Goal: Task Accomplishment & Management: Complete application form

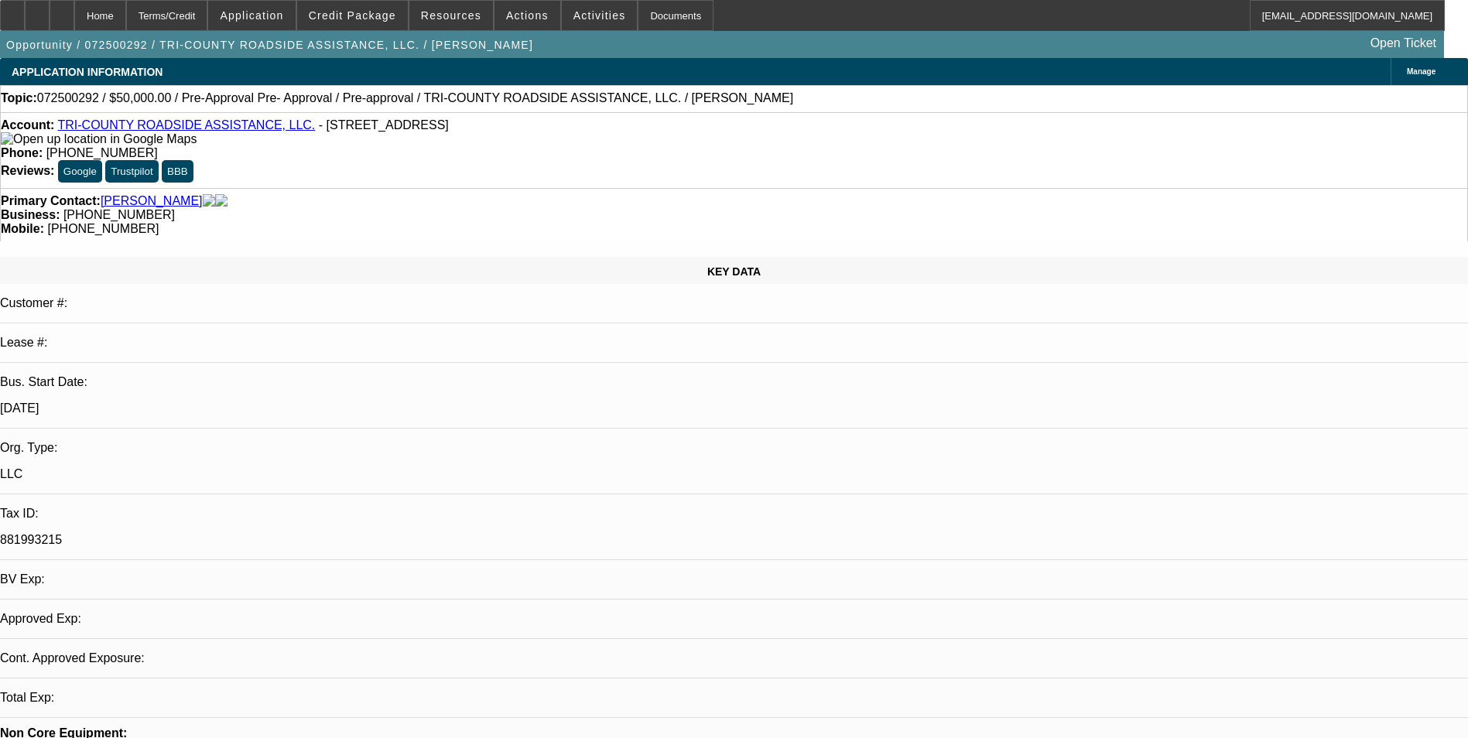
select select "0"
select select "2"
select select "0.1"
select select "1"
select select "2"
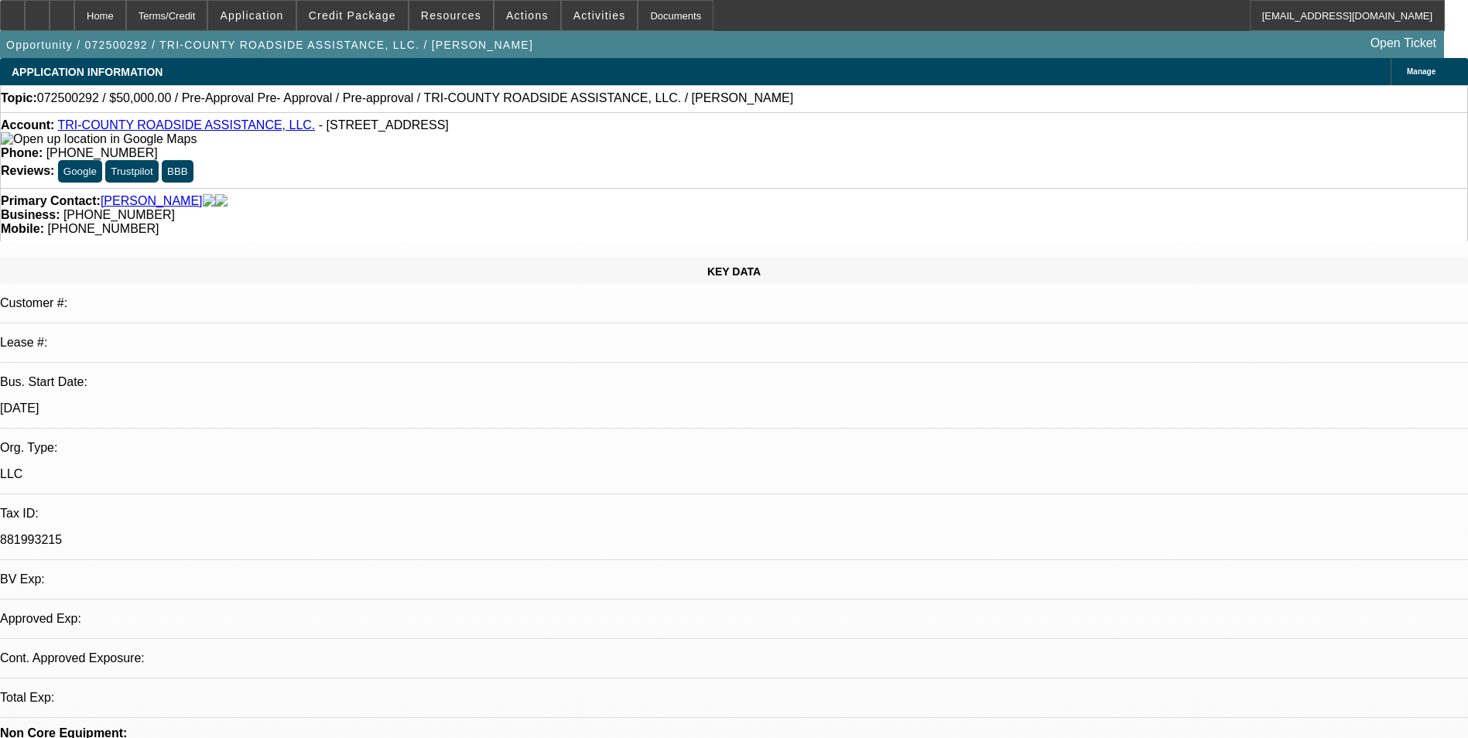
select select "4"
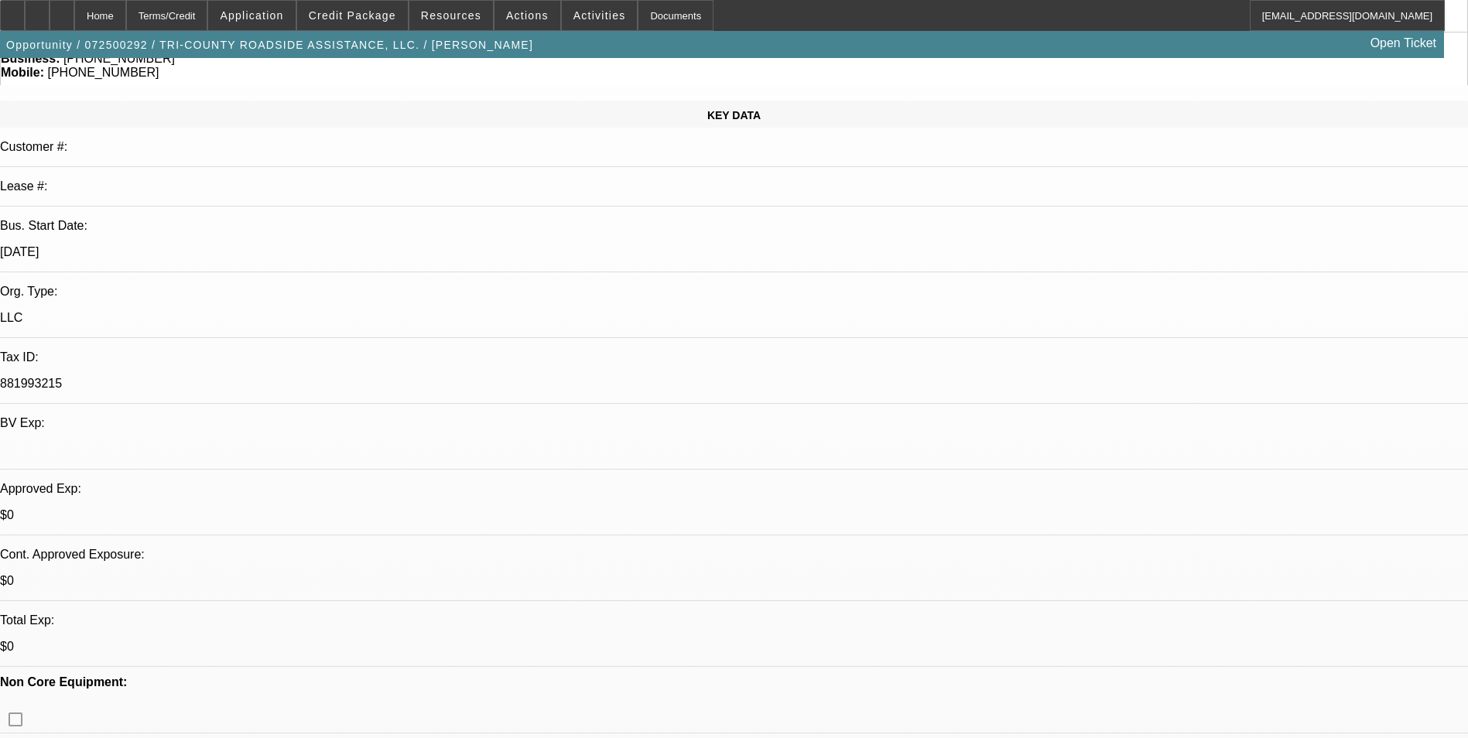
scroll to position [310, 0]
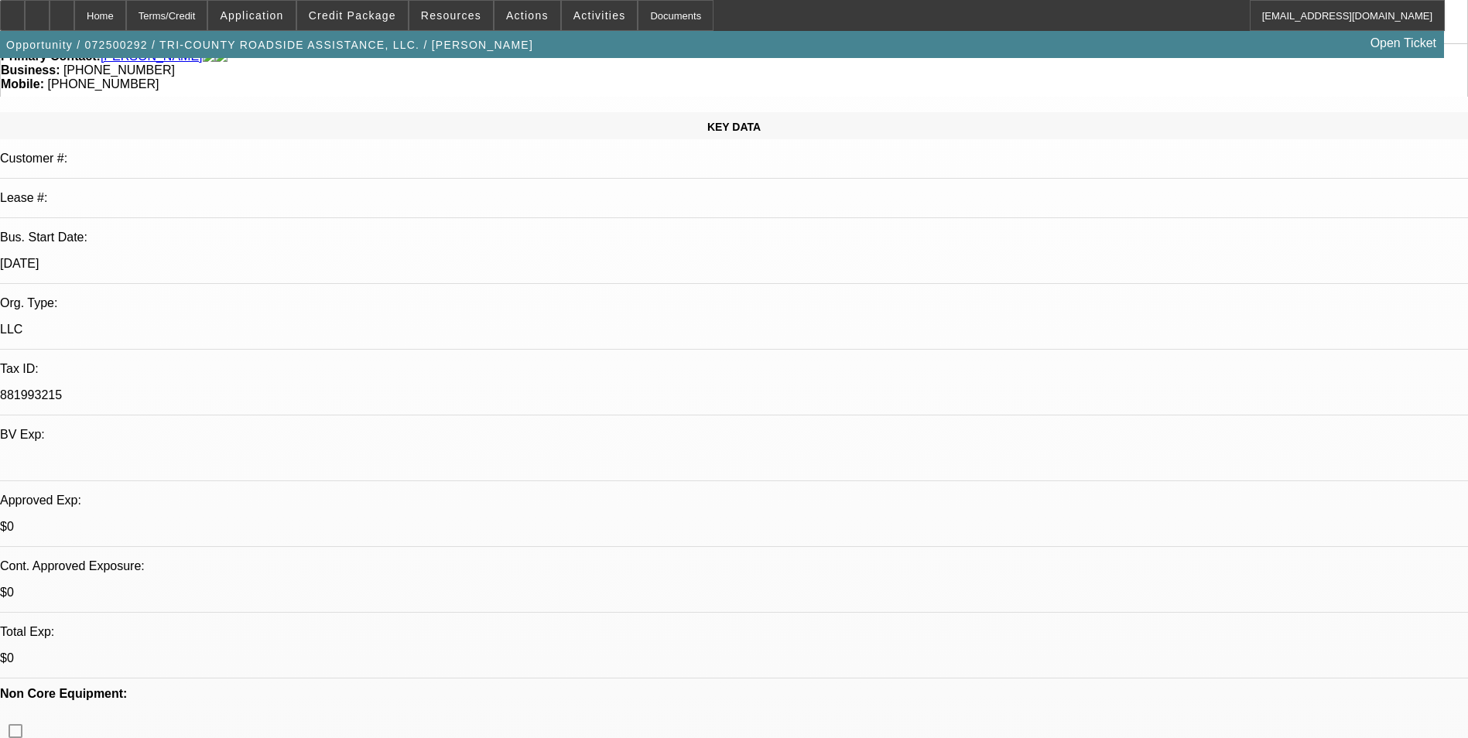
scroll to position [464, 0]
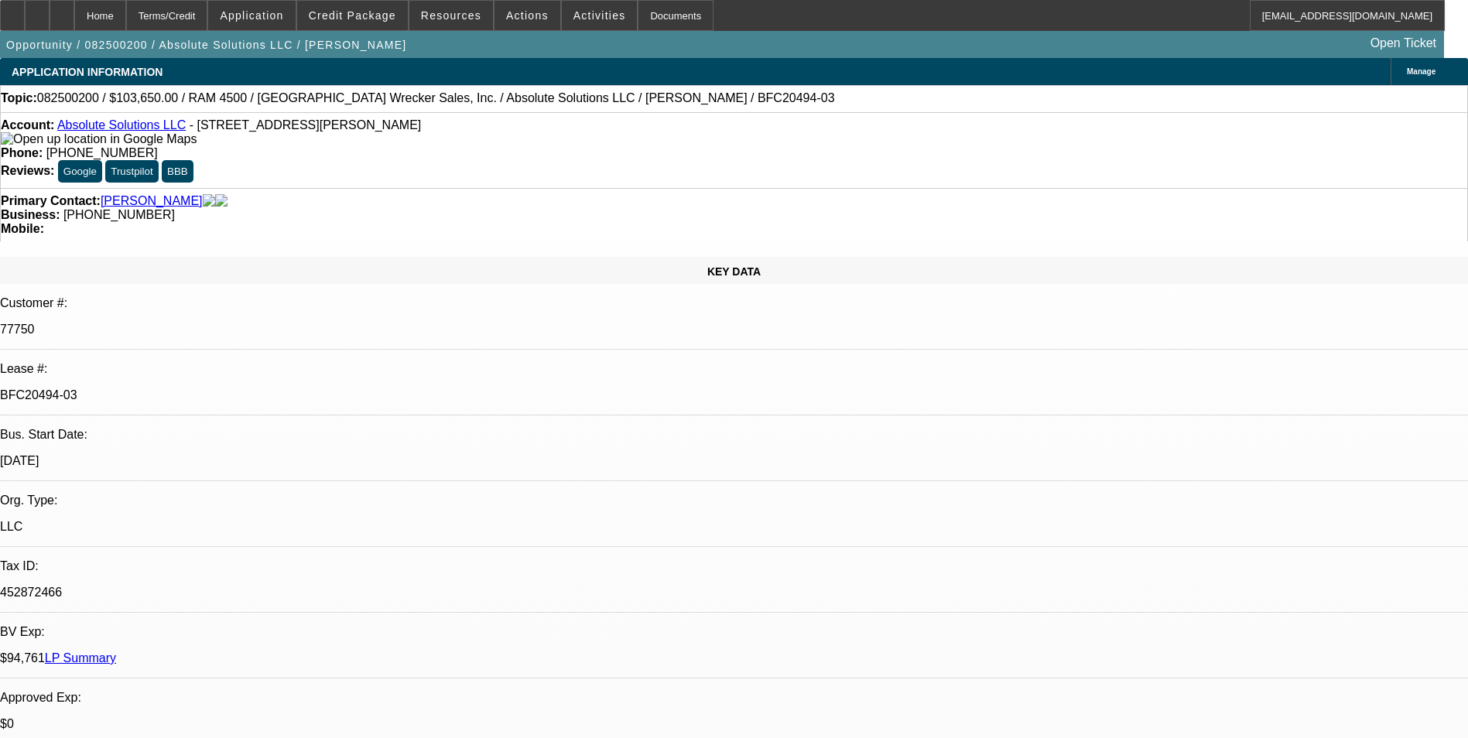
select select "0"
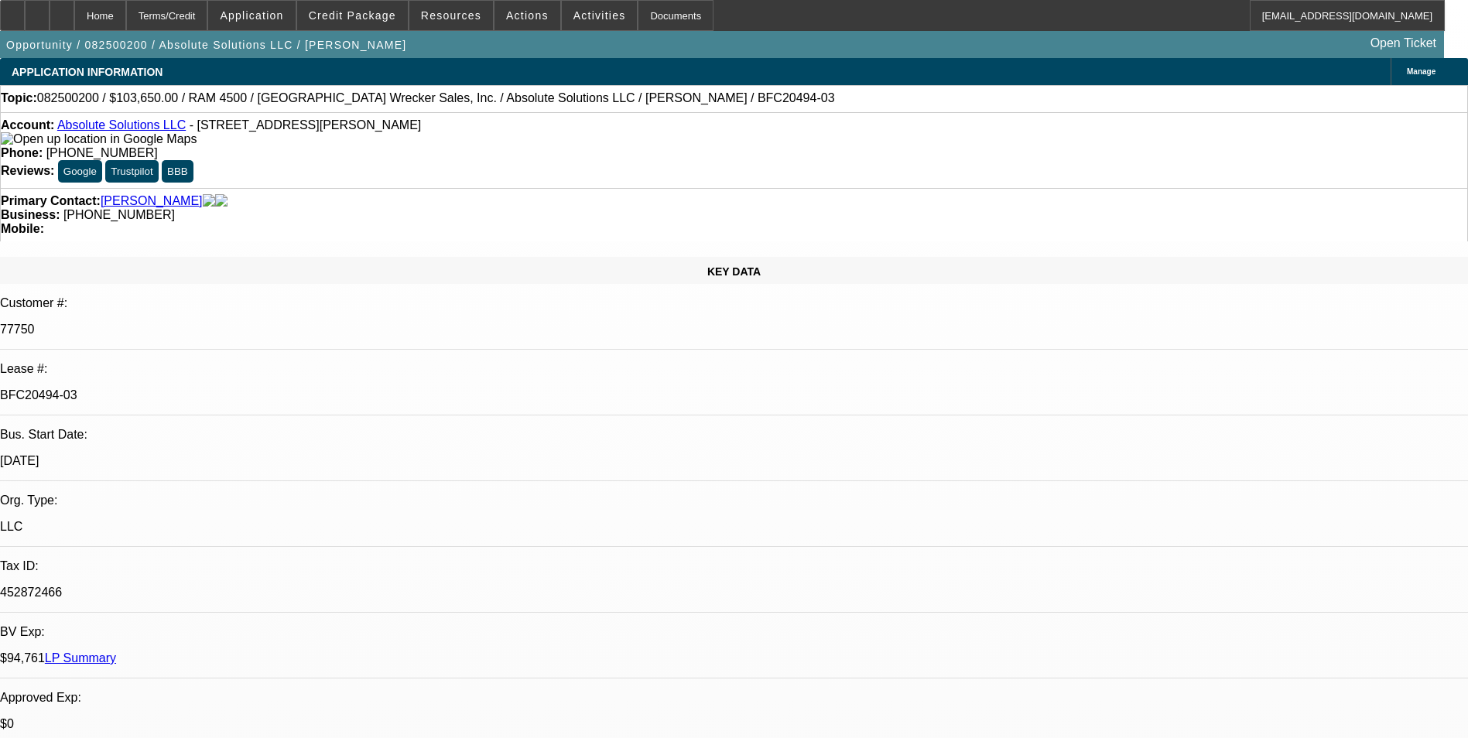
select select "0"
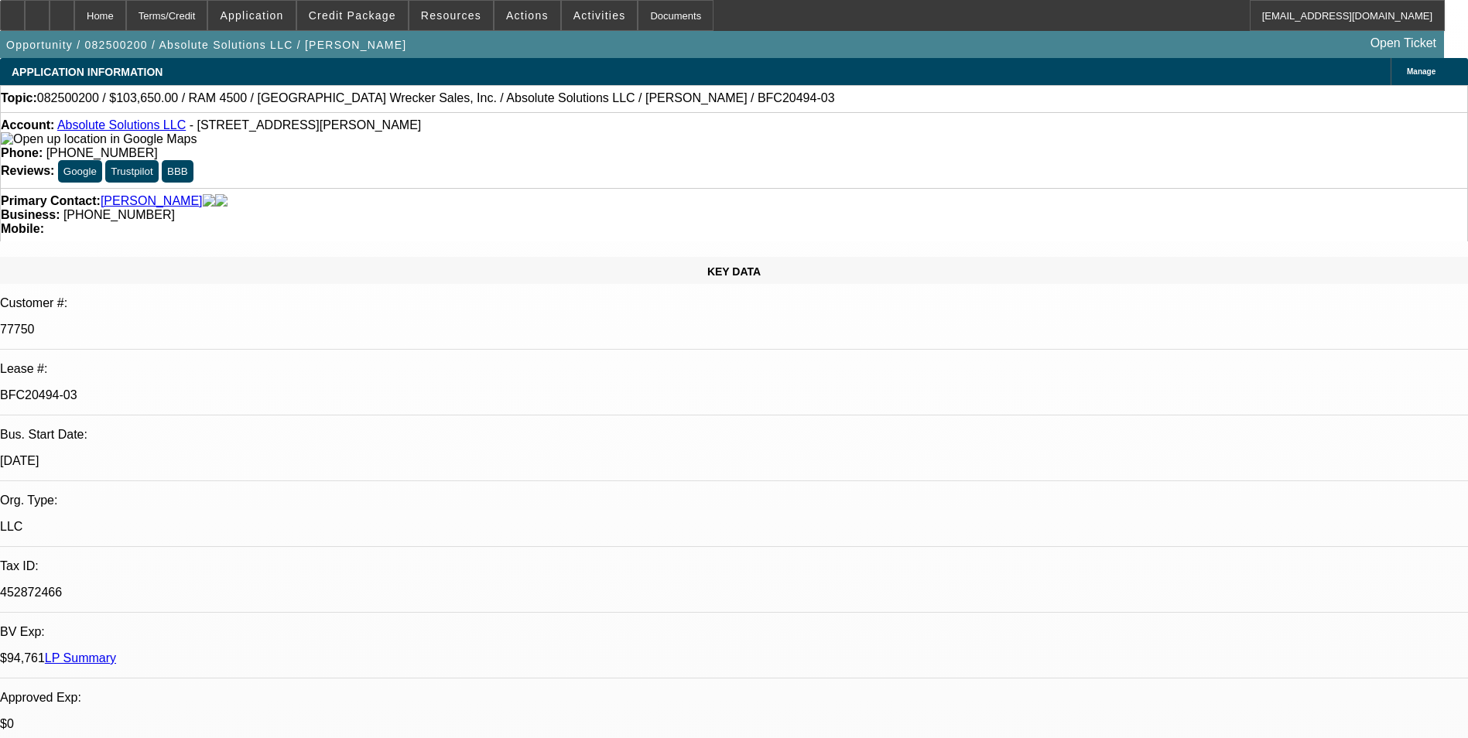
select select "0"
select select "1"
select select "6"
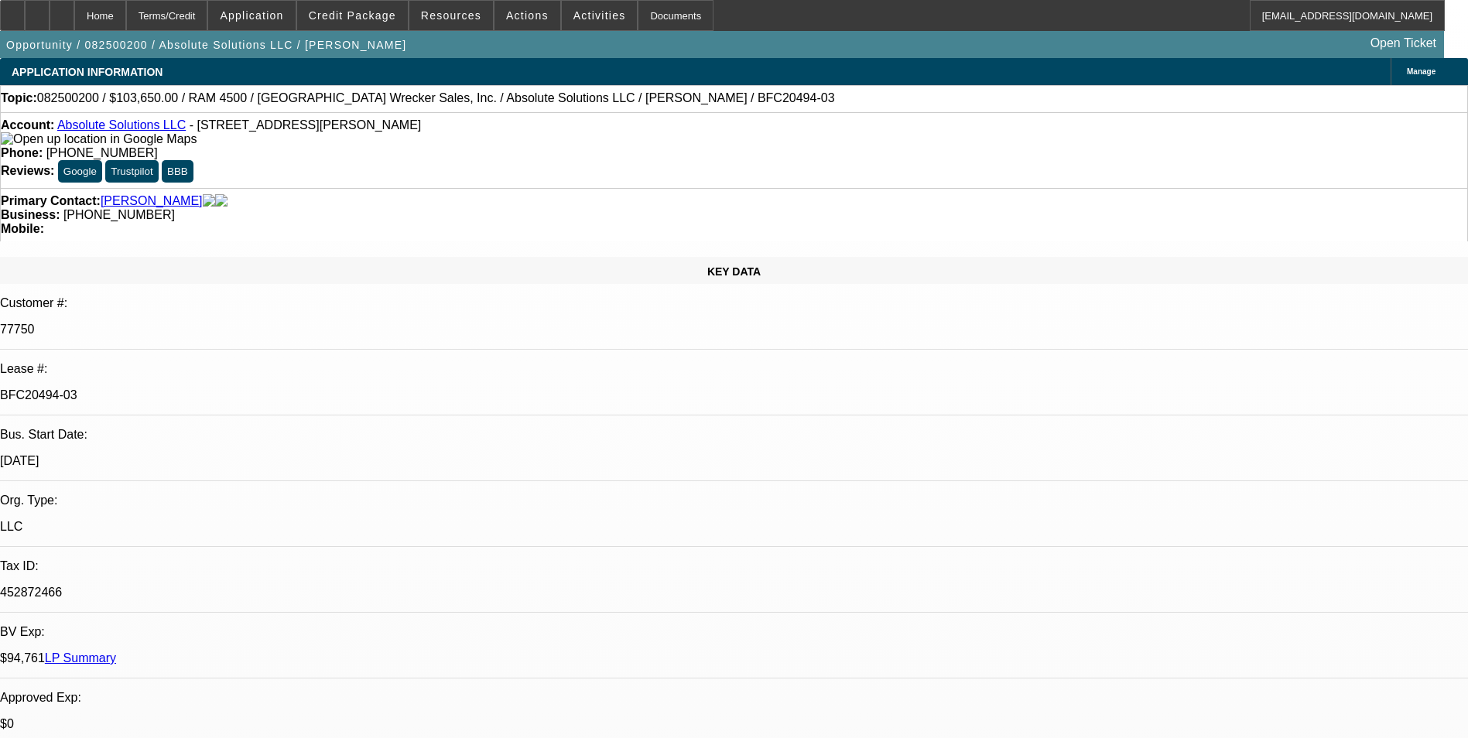
select select "1"
select select "6"
select select "1"
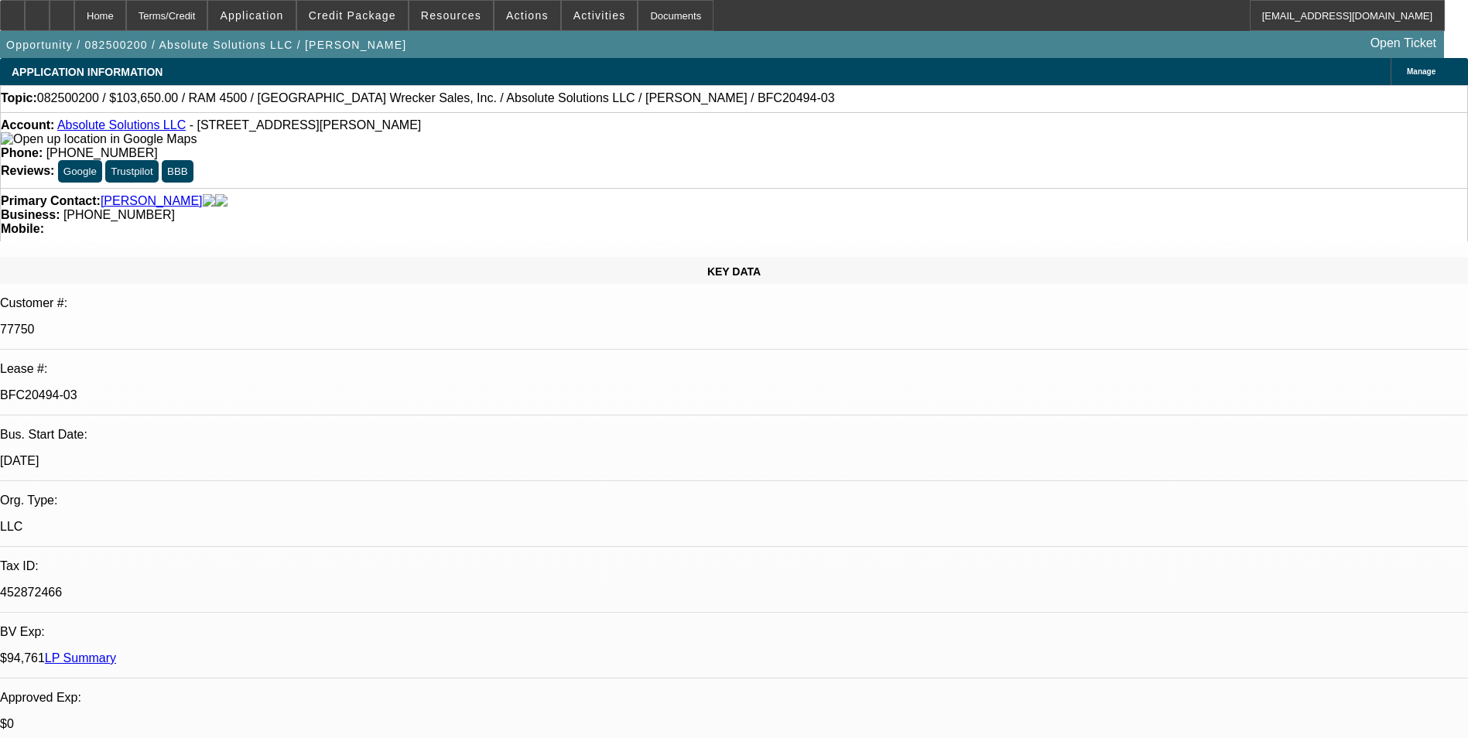
select select "6"
select select "1"
select select "6"
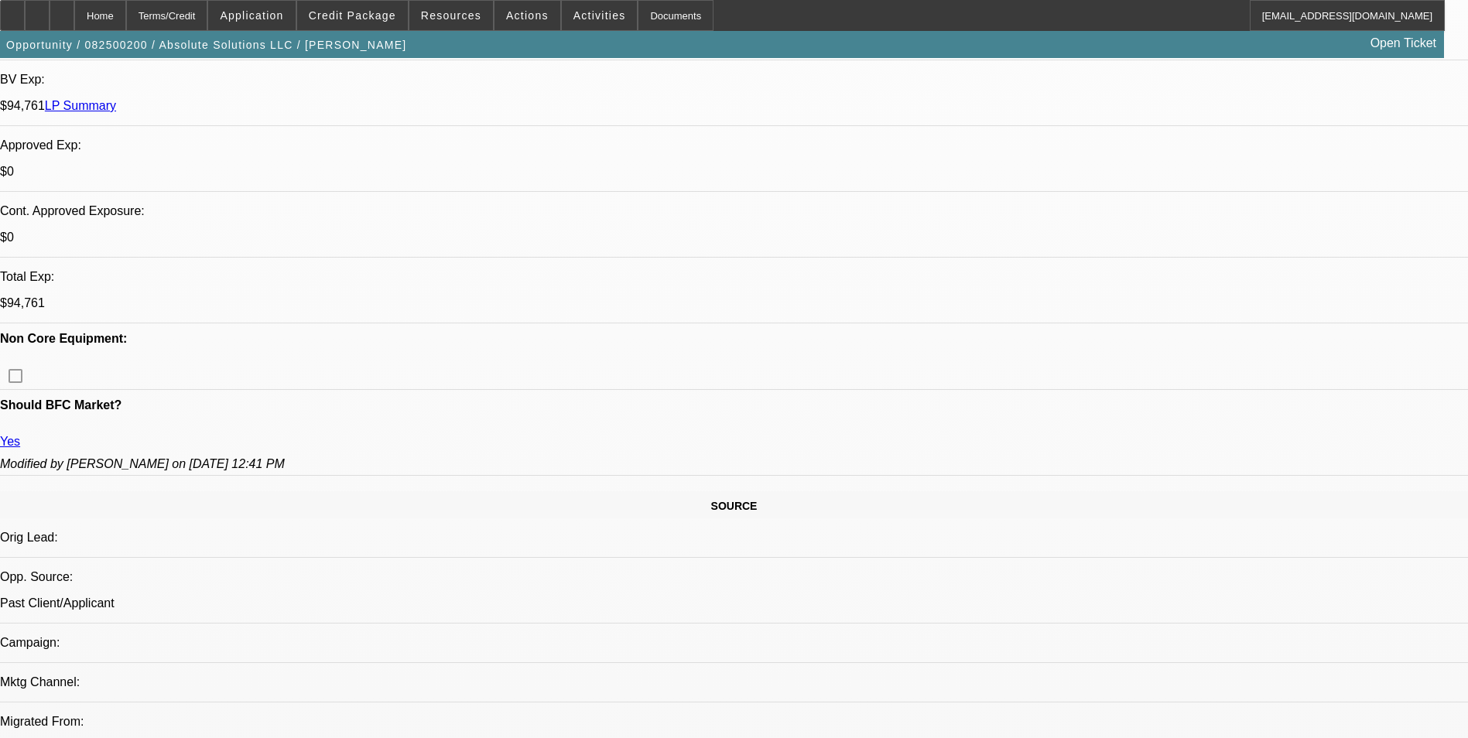
scroll to position [697, 0]
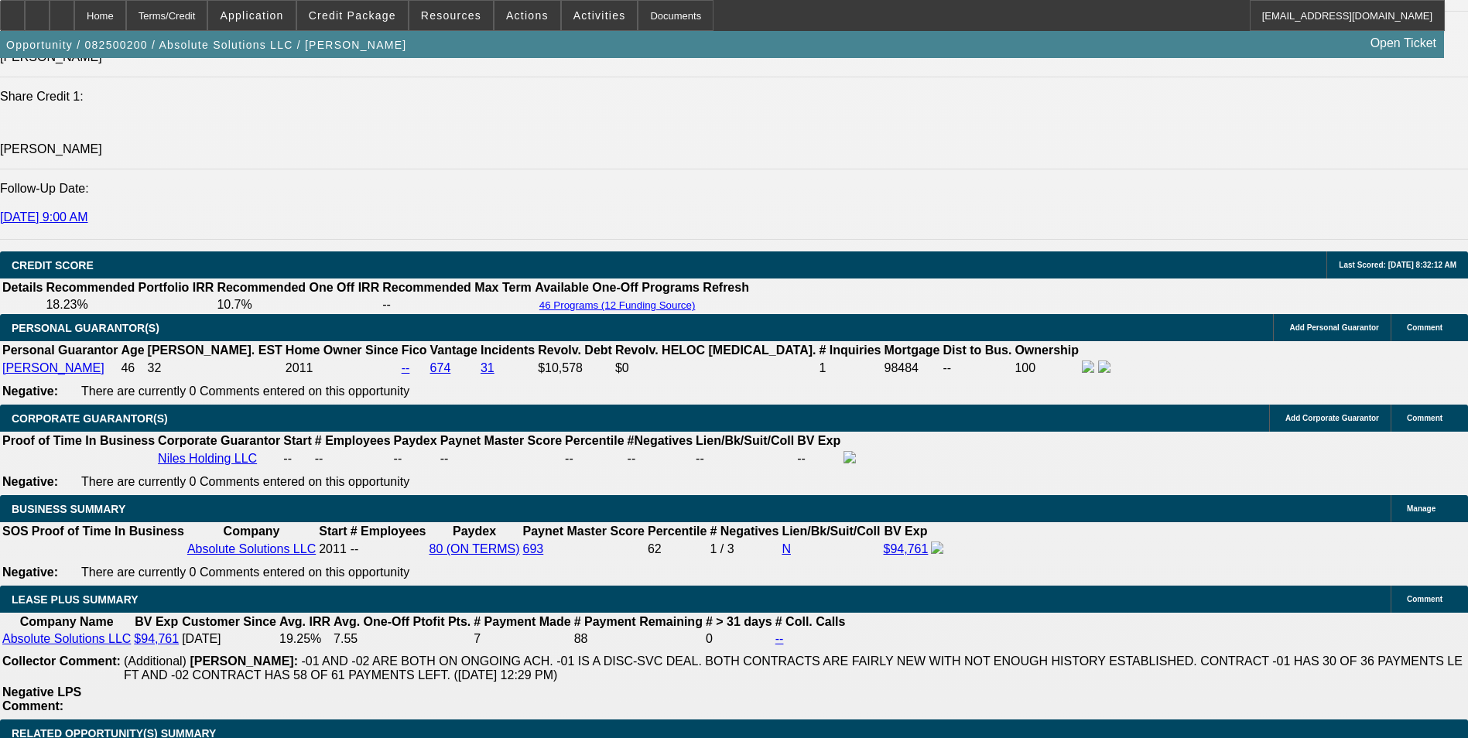
scroll to position [2167, 0]
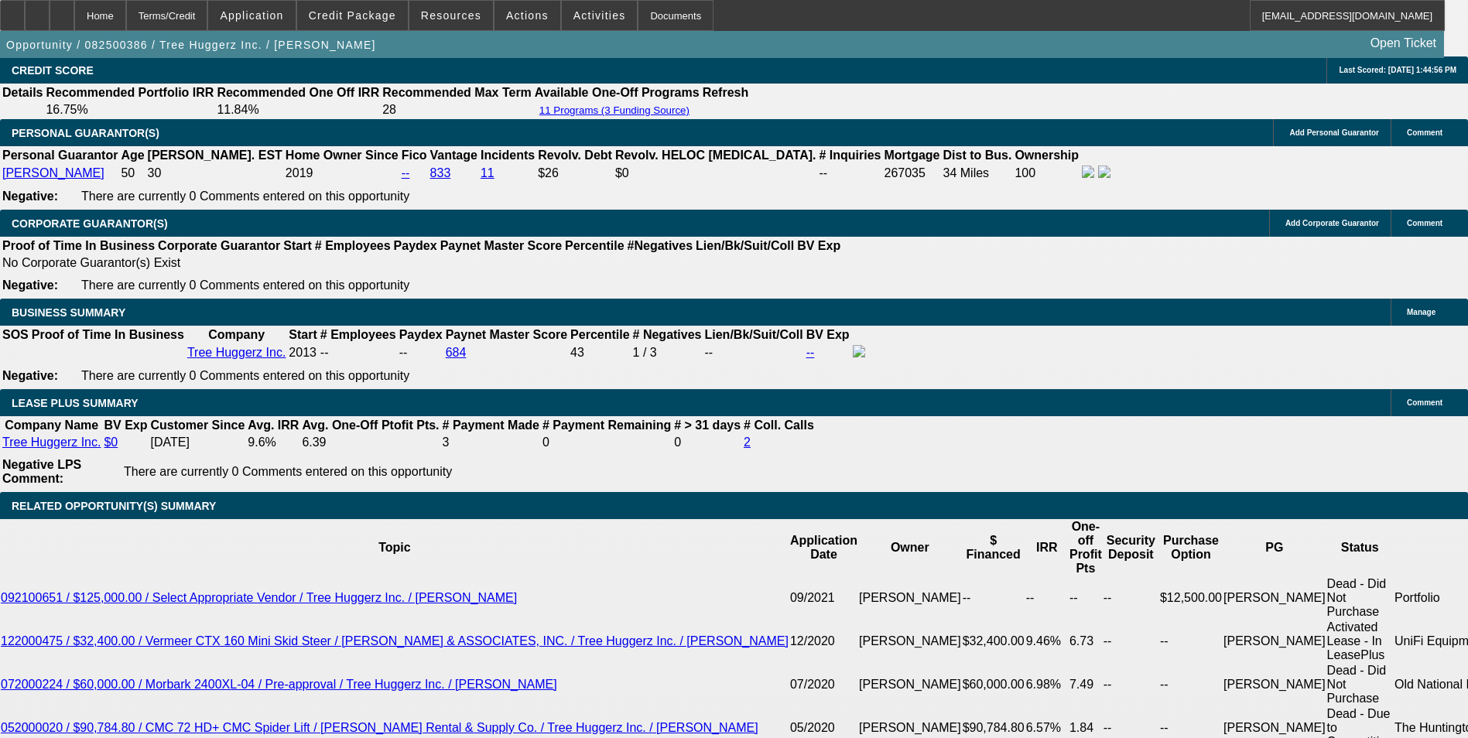
select select "0"
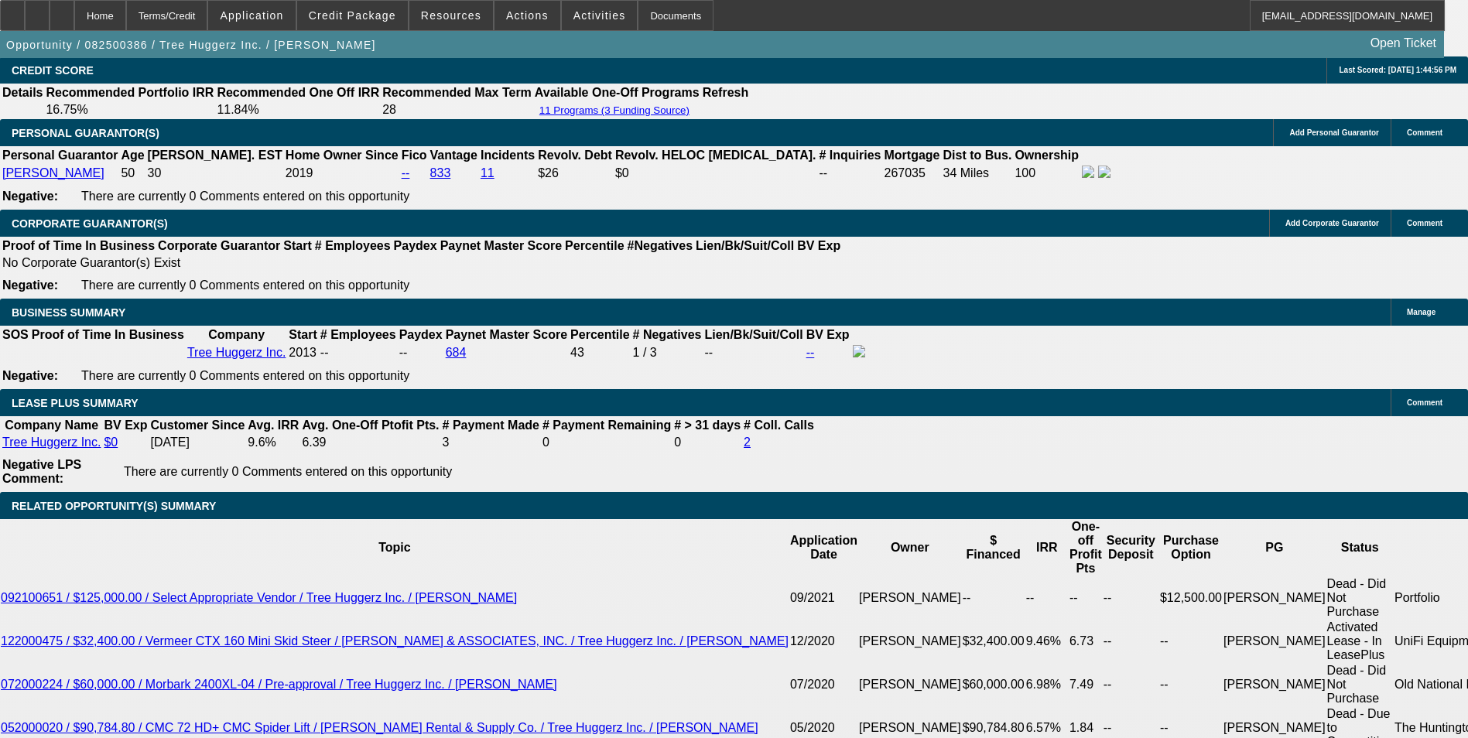
select select "0"
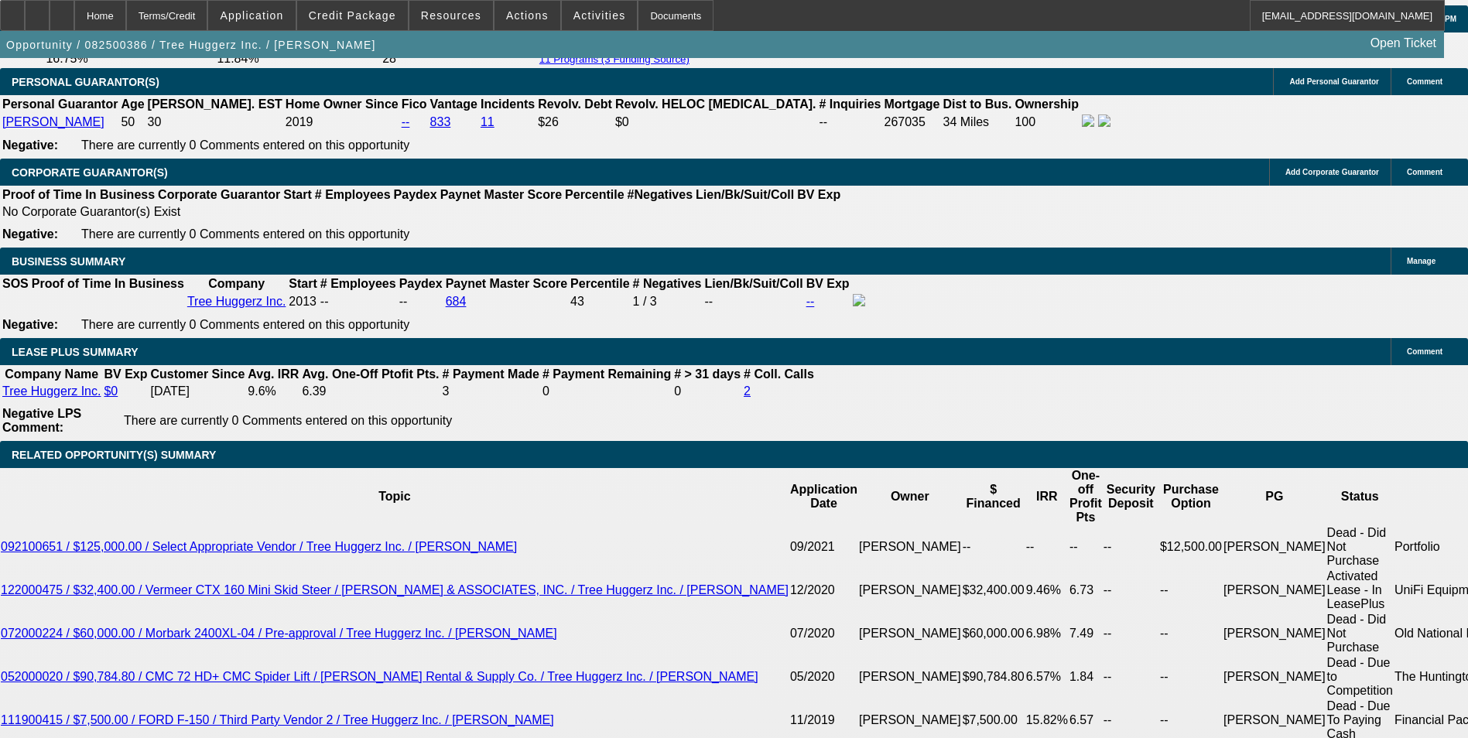
select select "1"
select select "6"
select select "1"
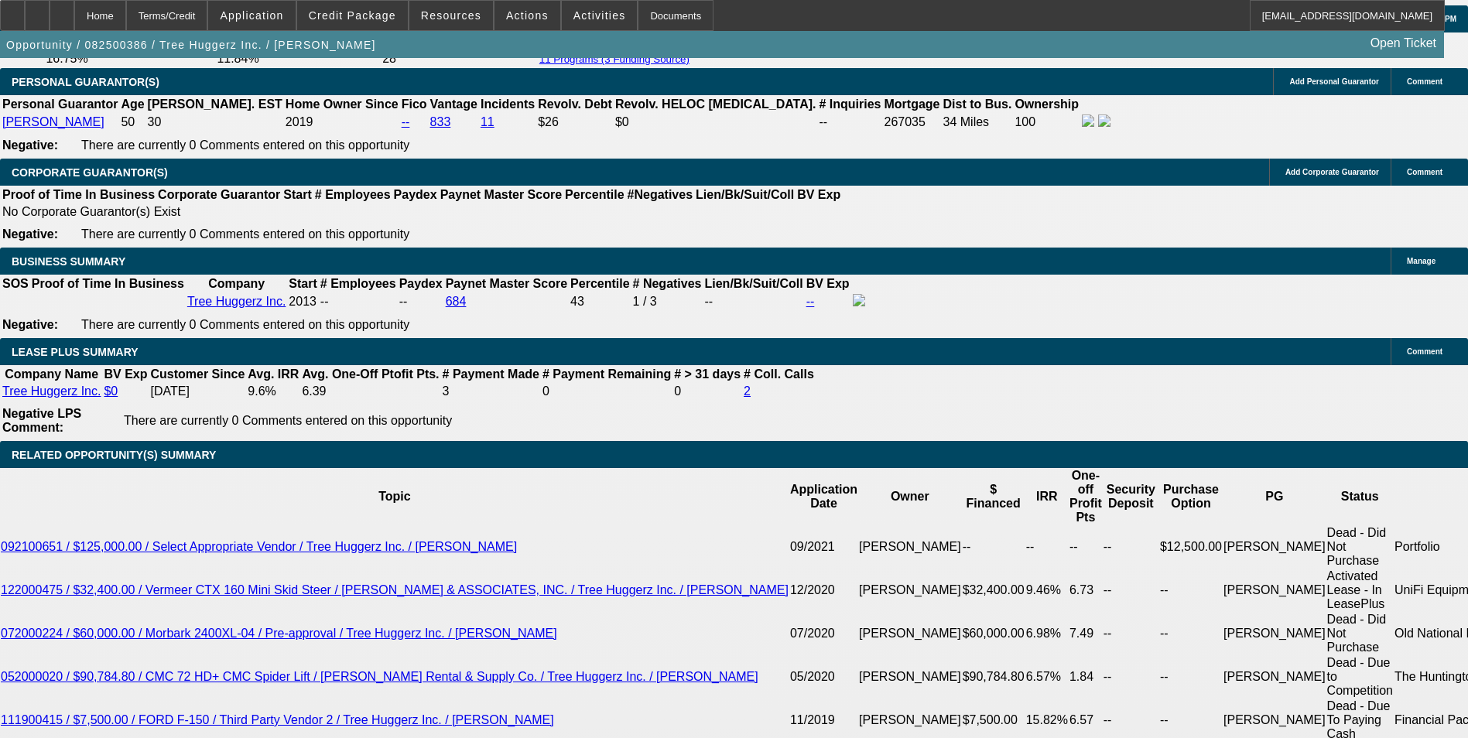
select select "6"
drag, startPoint x: 300, startPoint y: 533, endPoint x: 325, endPoint y: 536, distance: 25.0
type input "2"
type input "UNKNOWN"
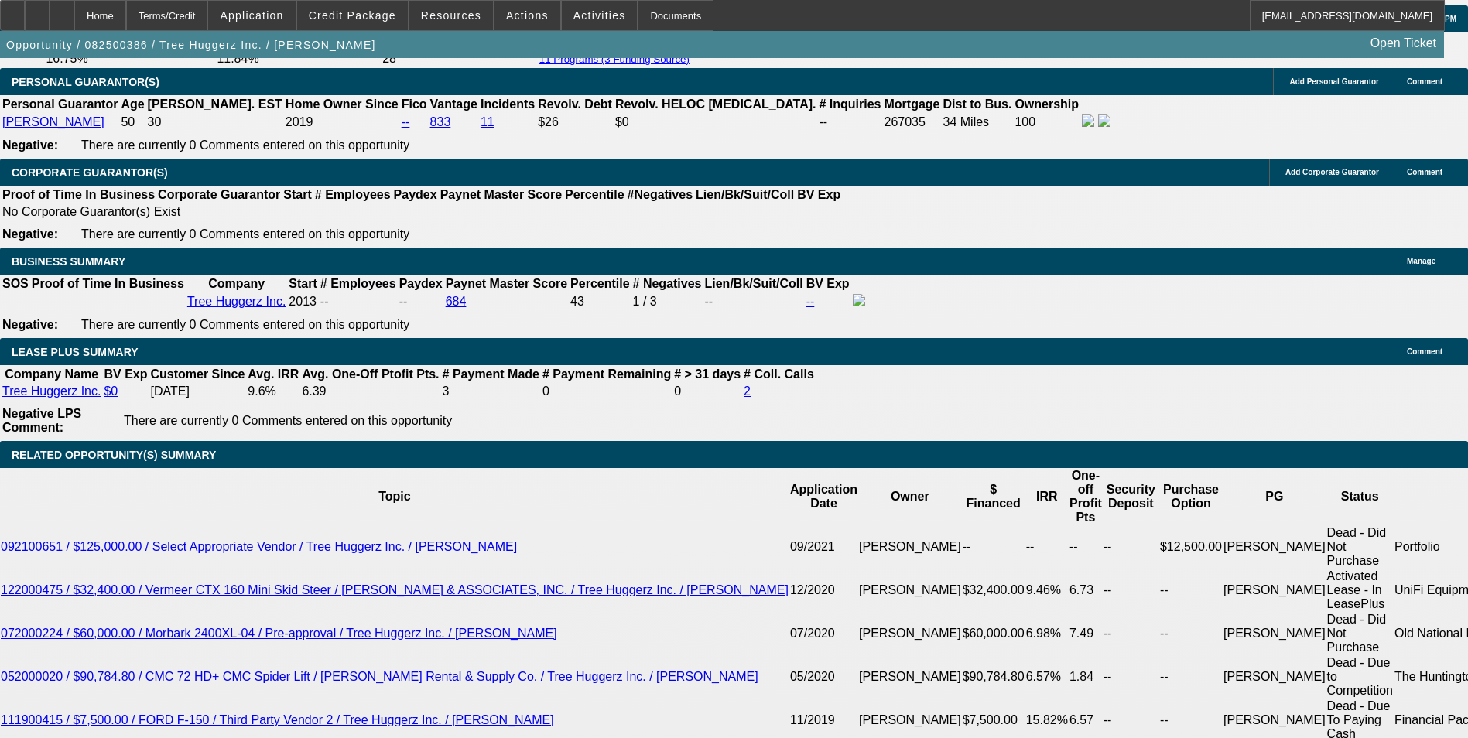
type input "$18,487.14"
type input "30"
type input "$6.08"
type input "30"
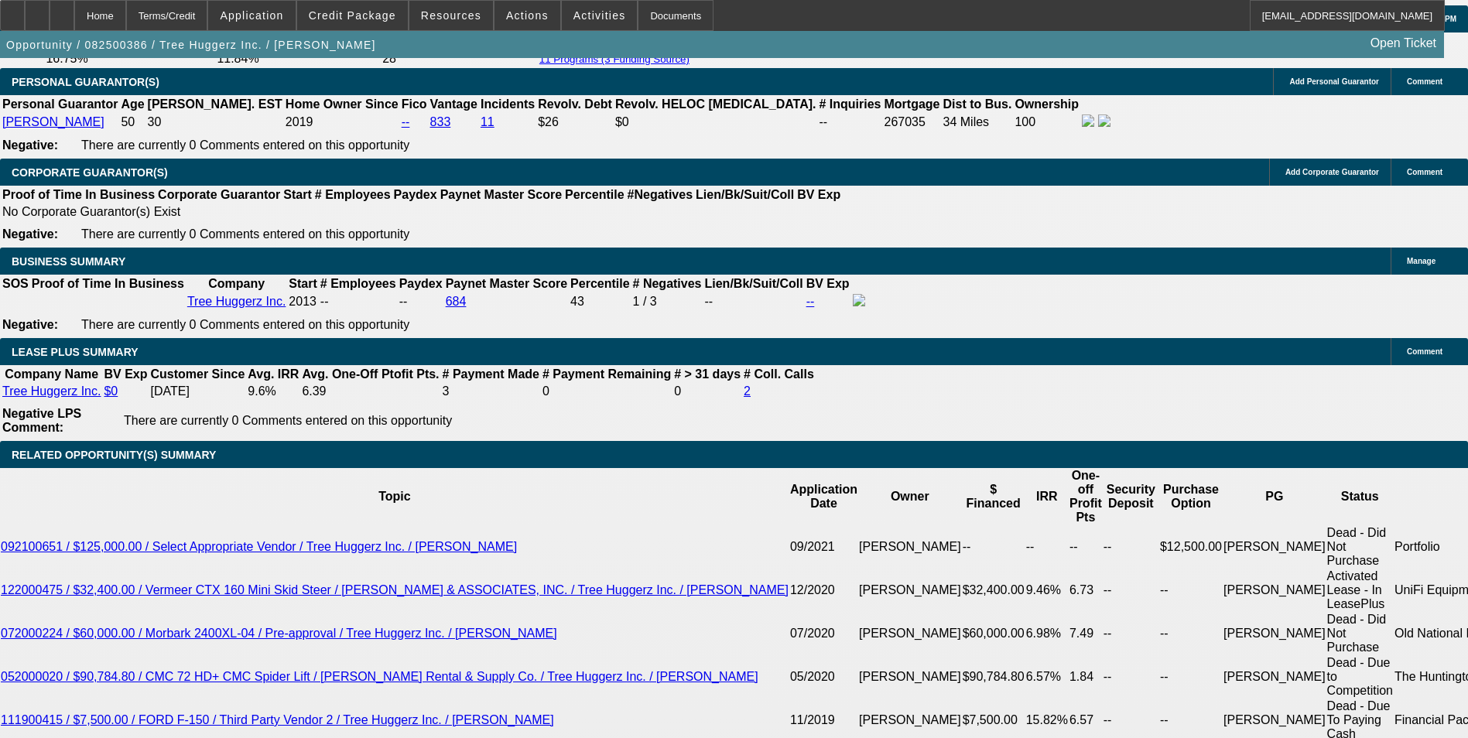
type input "11"
type input "$1,231.52"
type input "11"
drag, startPoint x: 229, startPoint y: 533, endPoint x: 334, endPoint y: 536, distance: 104.5
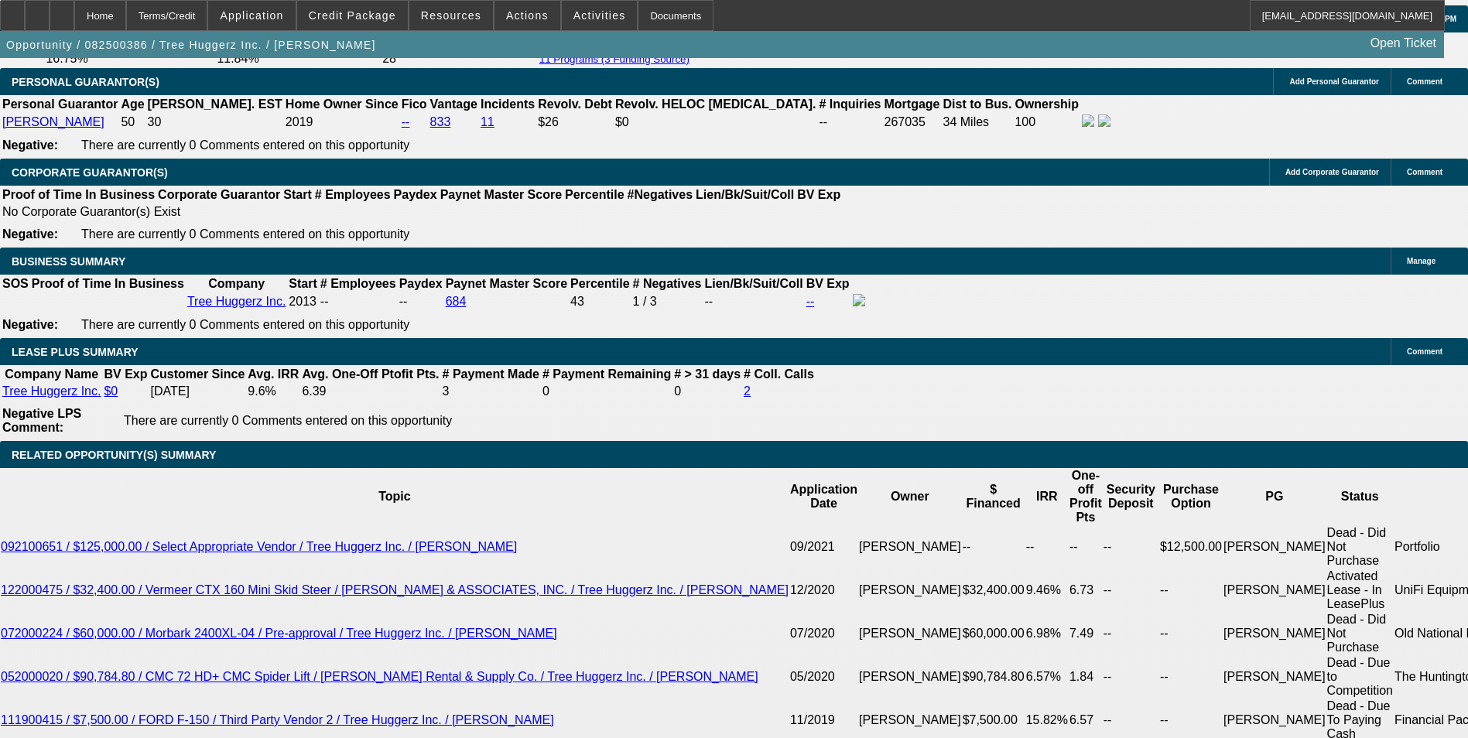
type input "12"
type input "1230"
type input "0.9"
type input "$1,230.00"
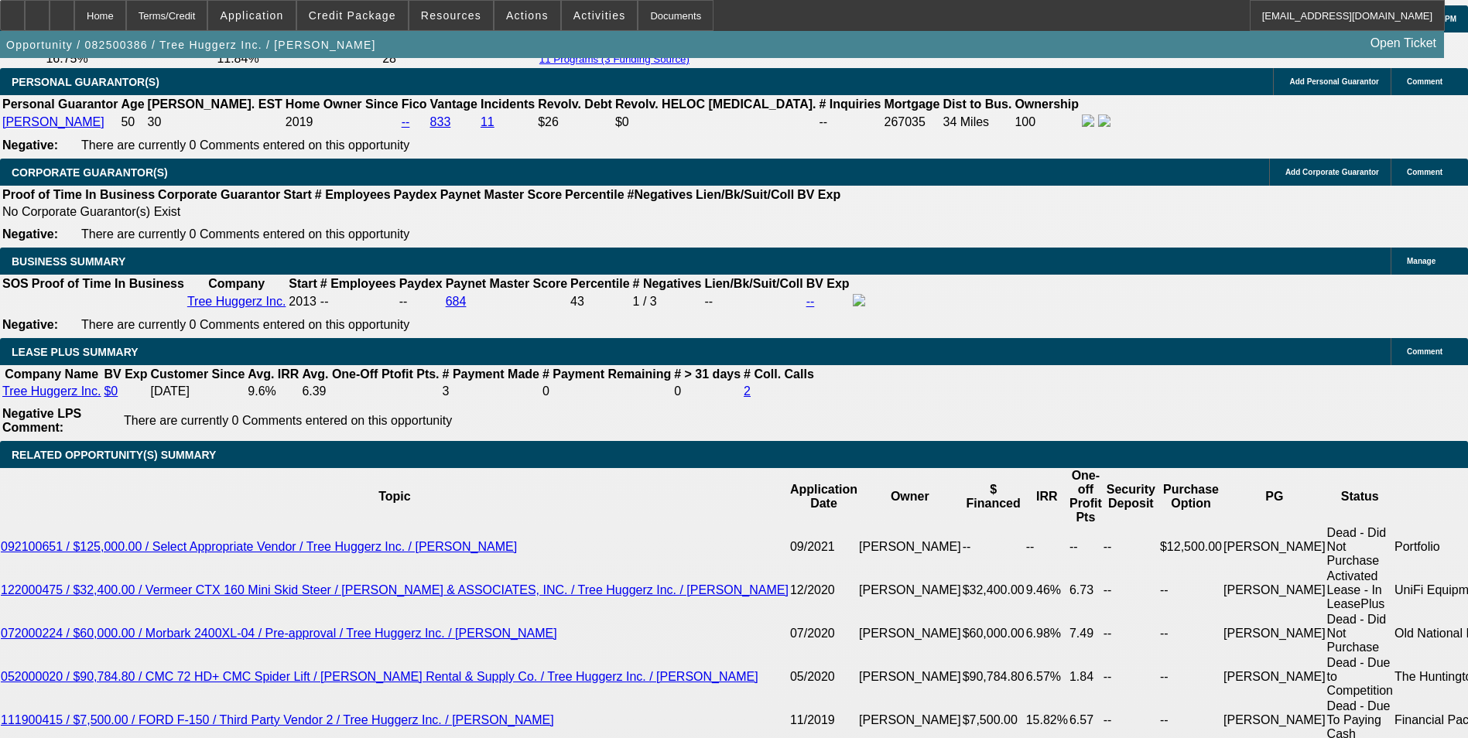
drag, startPoint x: 333, startPoint y: 531, endPoint x: 420, endPoint y: 537, distance: 87.7
type input "1"
type input "$1,231.52"
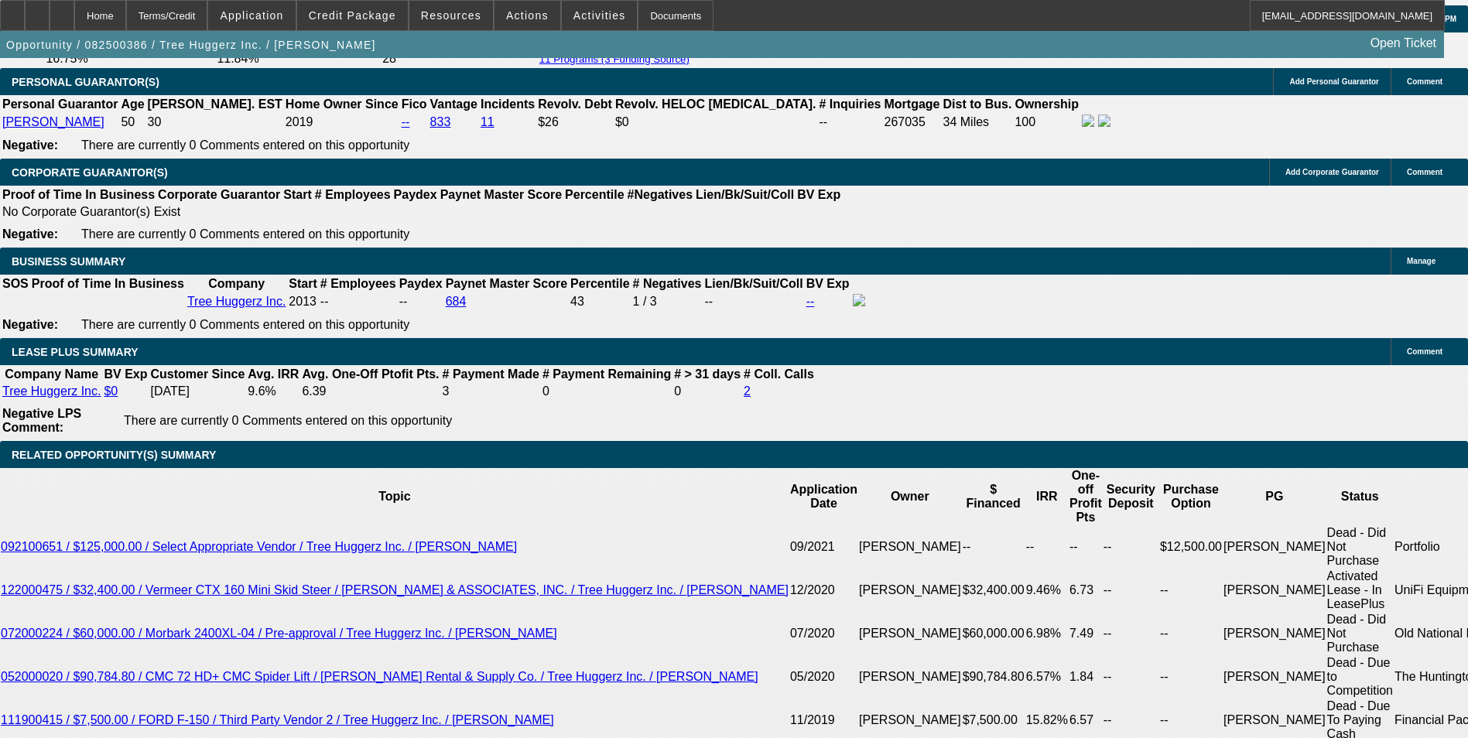
type input "11"
type input "$1,396.10"
type input "11"
drag, startPoint x: 228, startPoint y: 537, endPoint x: 368, endPoint y: 537, distance: 139.3
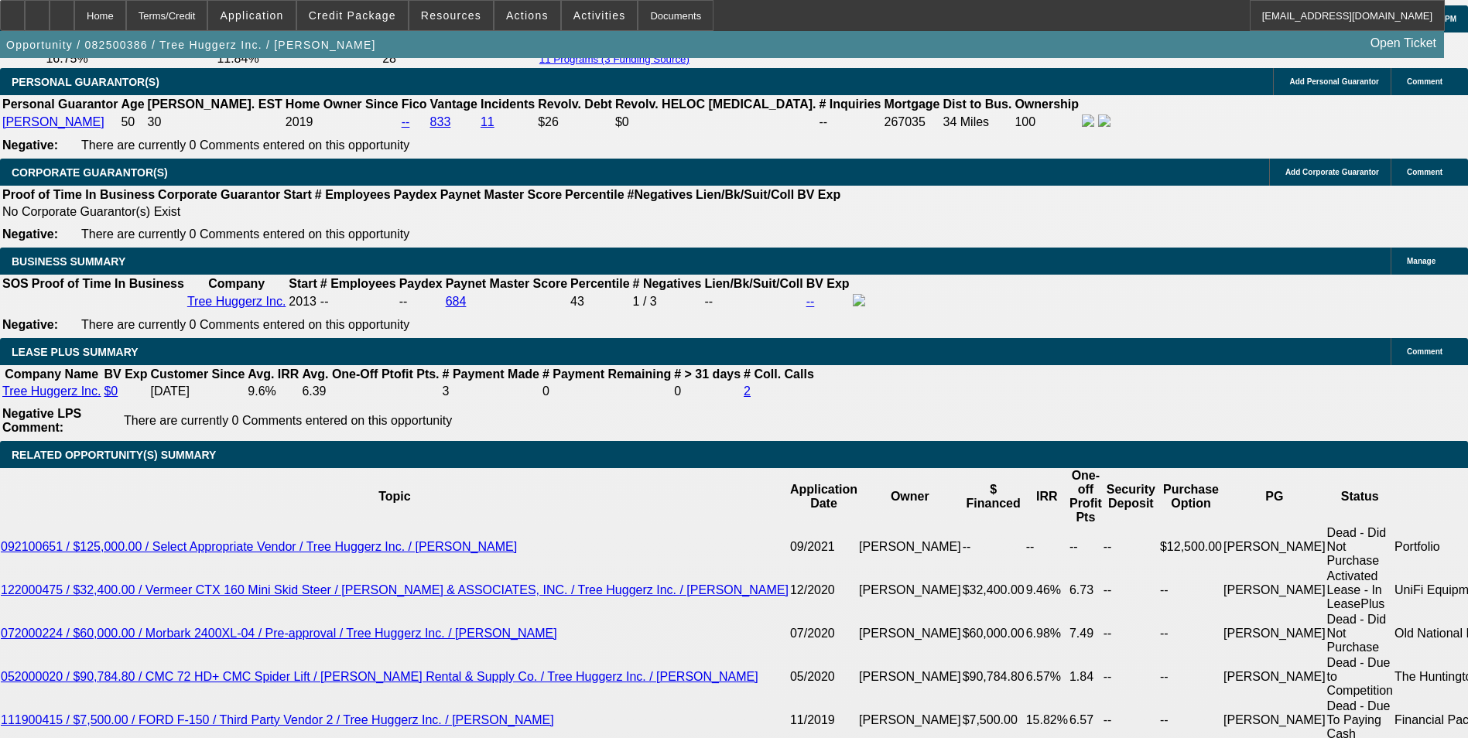
type input "$1,396.10"
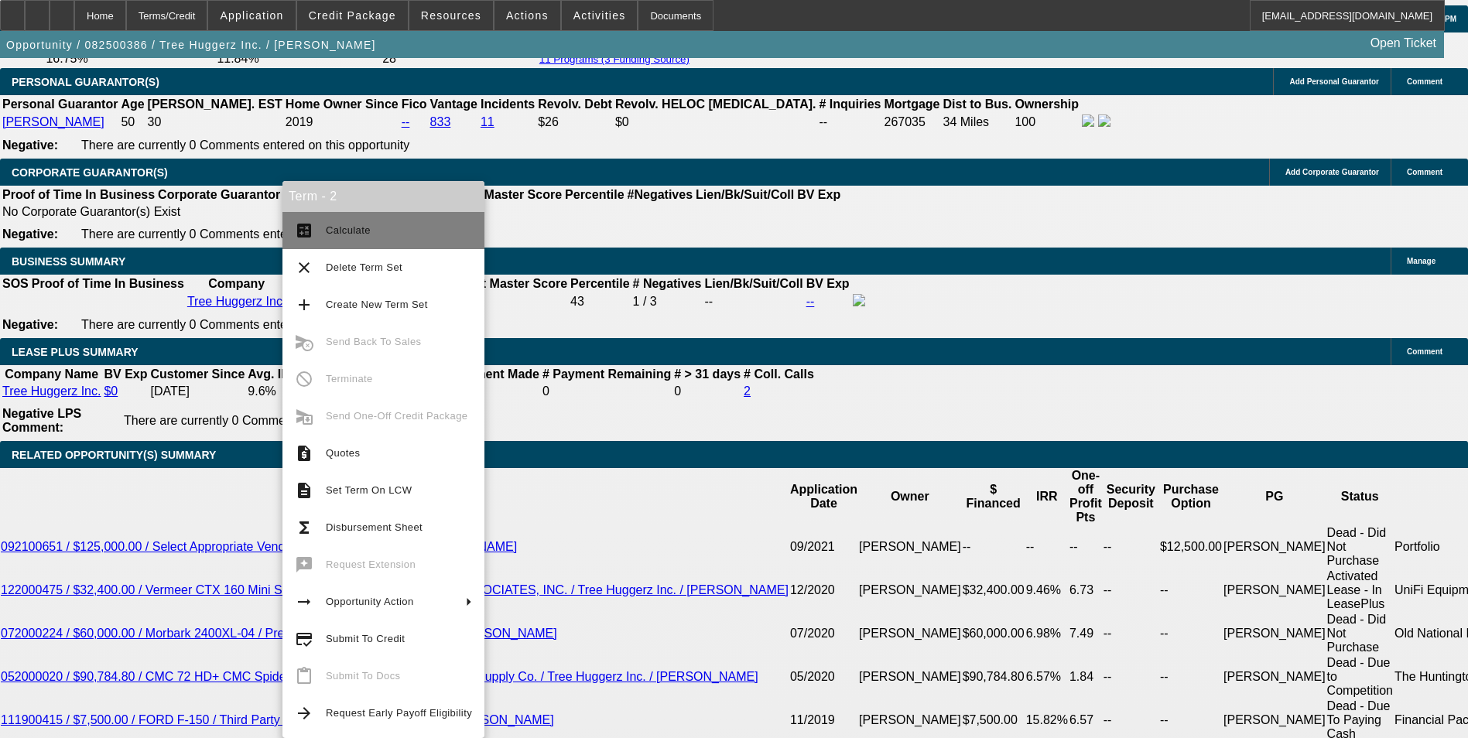
click at [364, 224] on span "Calculate" at bounding box center [348, 230] width 45 height 12
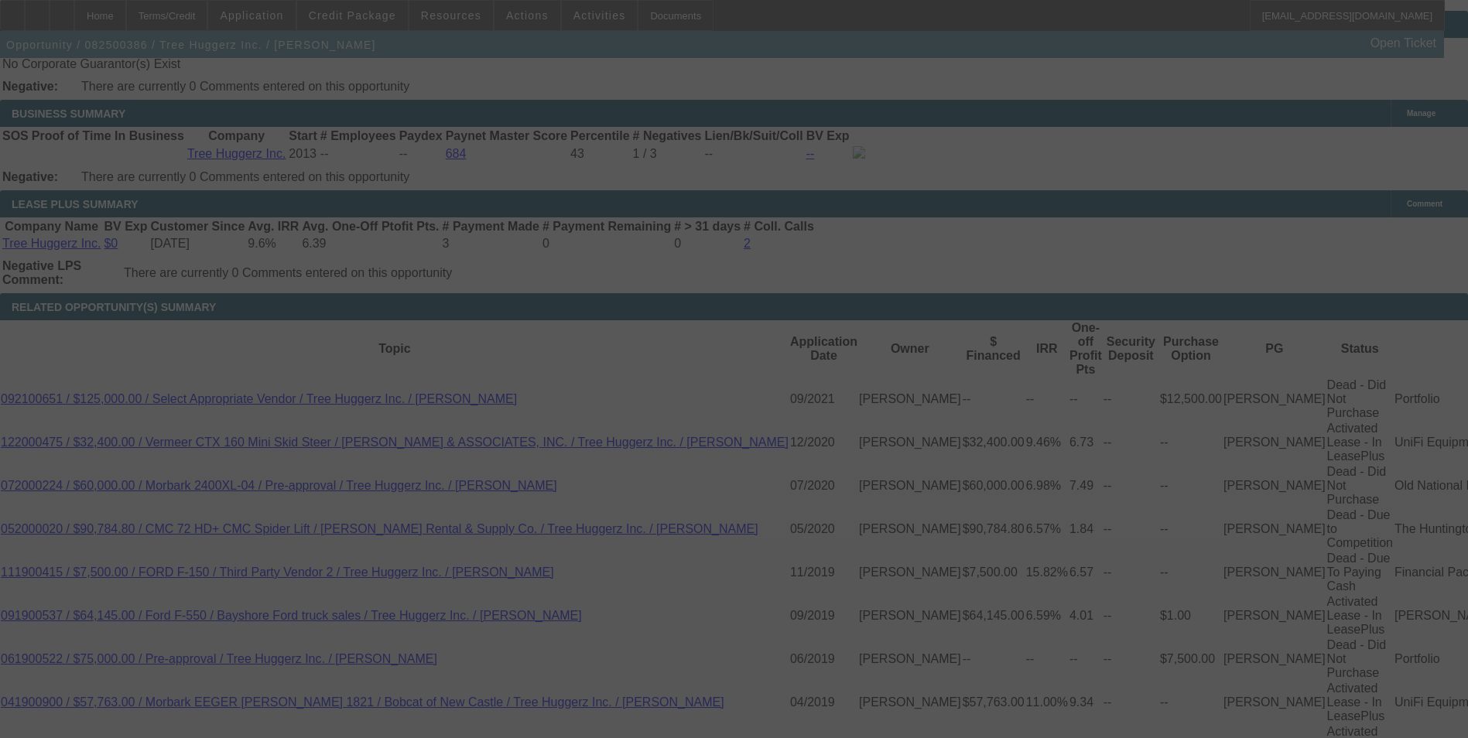
scroll to position [2670, 0]
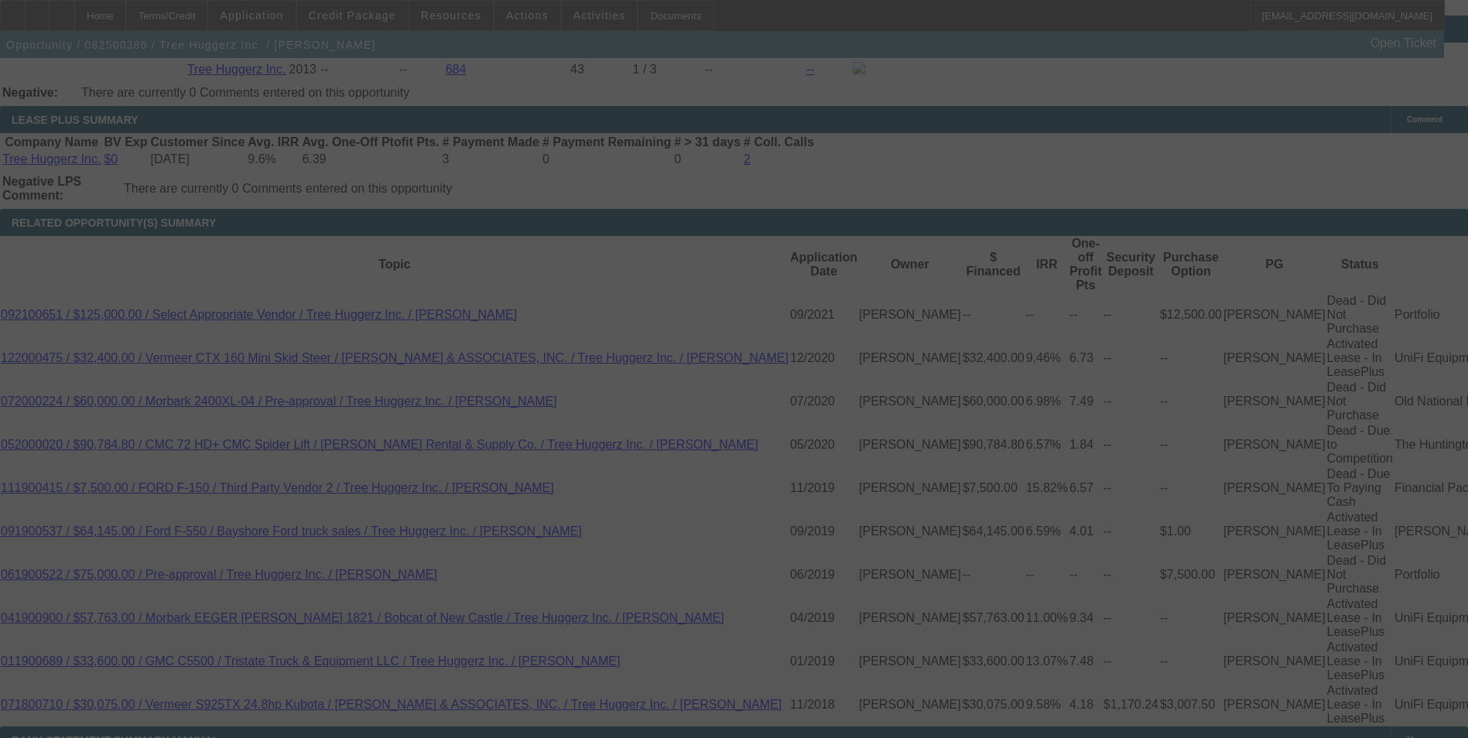
select select "0"
select select "6"
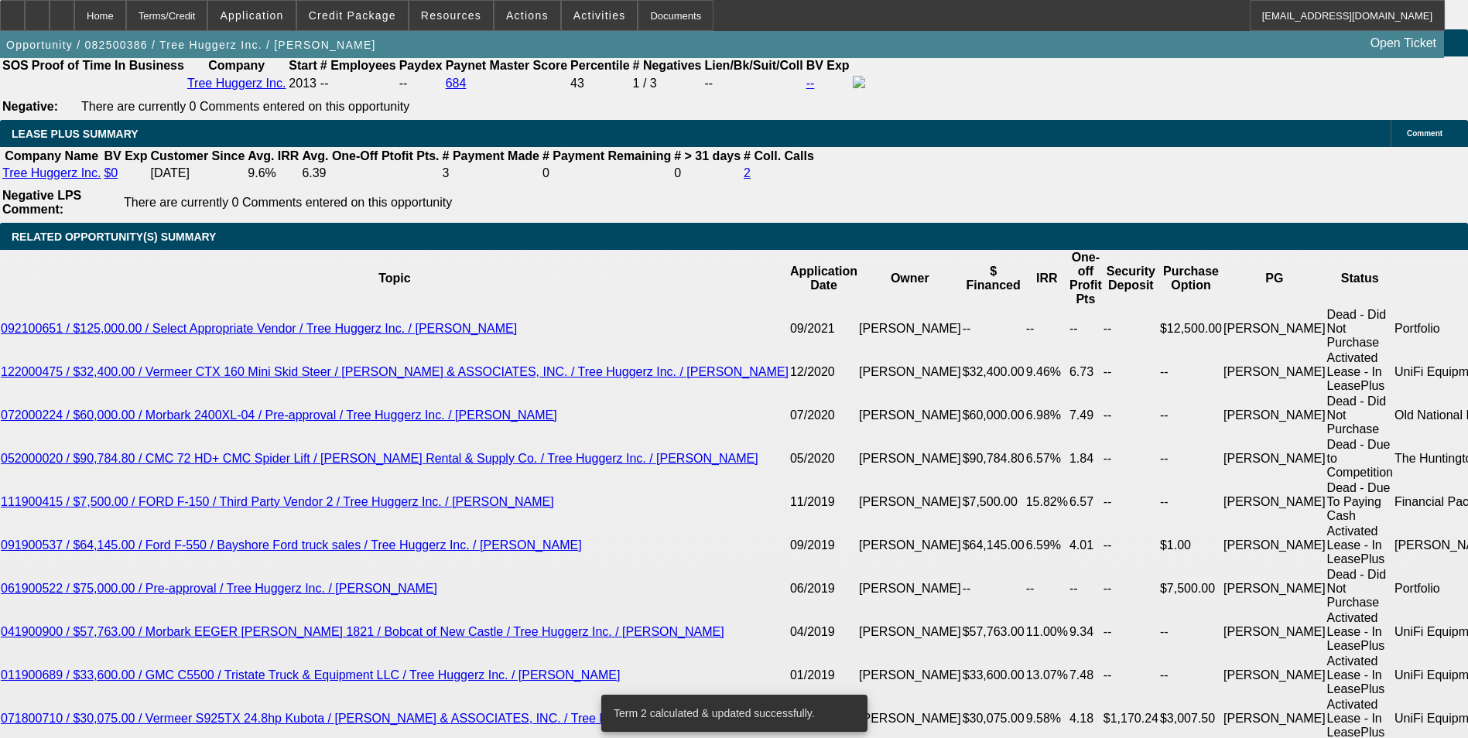
drag, startPoint x: 227, startPoint y: 313, endPoint x: 341, endPoint y: 337, distance: 116.3
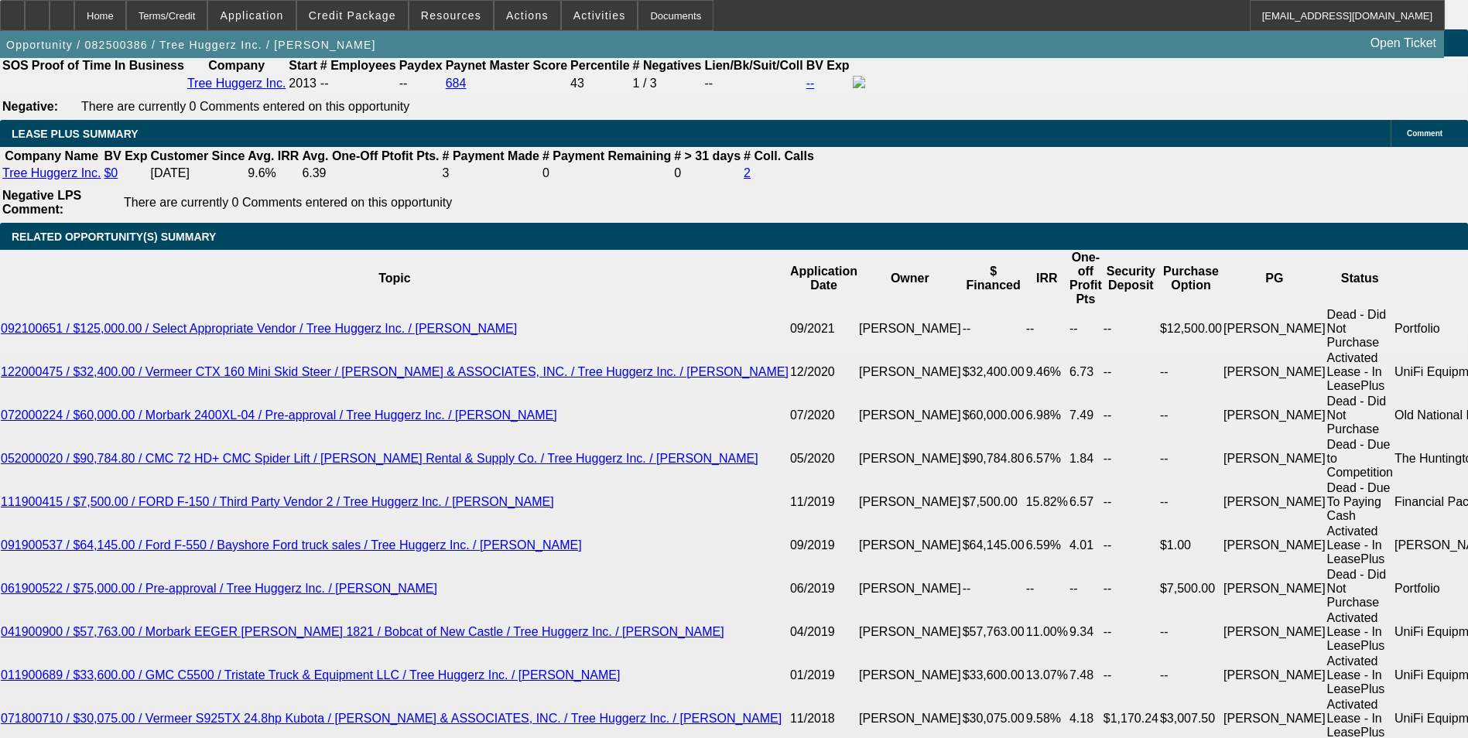
type input "14"
type input "UNKNOWN"
type input "140"
type input "1400"
type input "11.2"
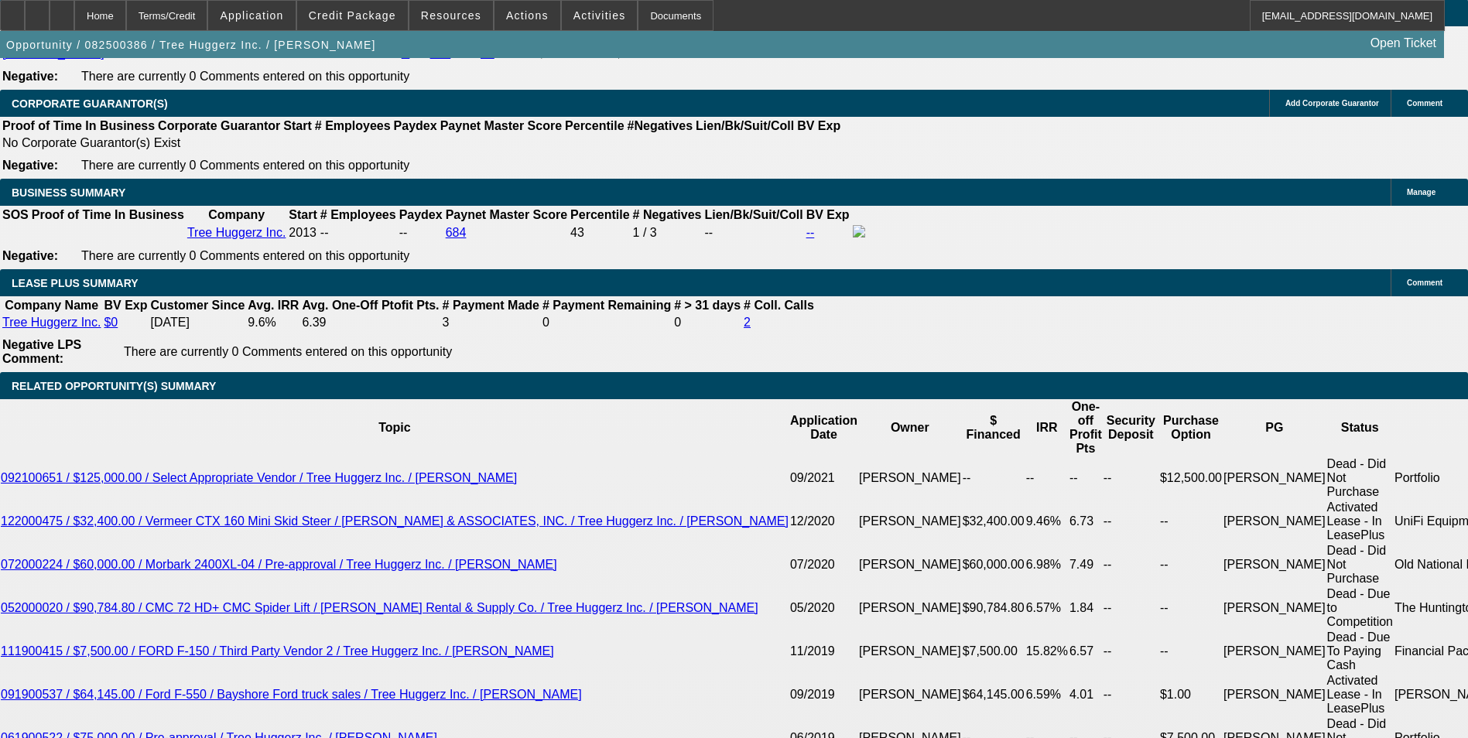
scroll to position [2501, 0]
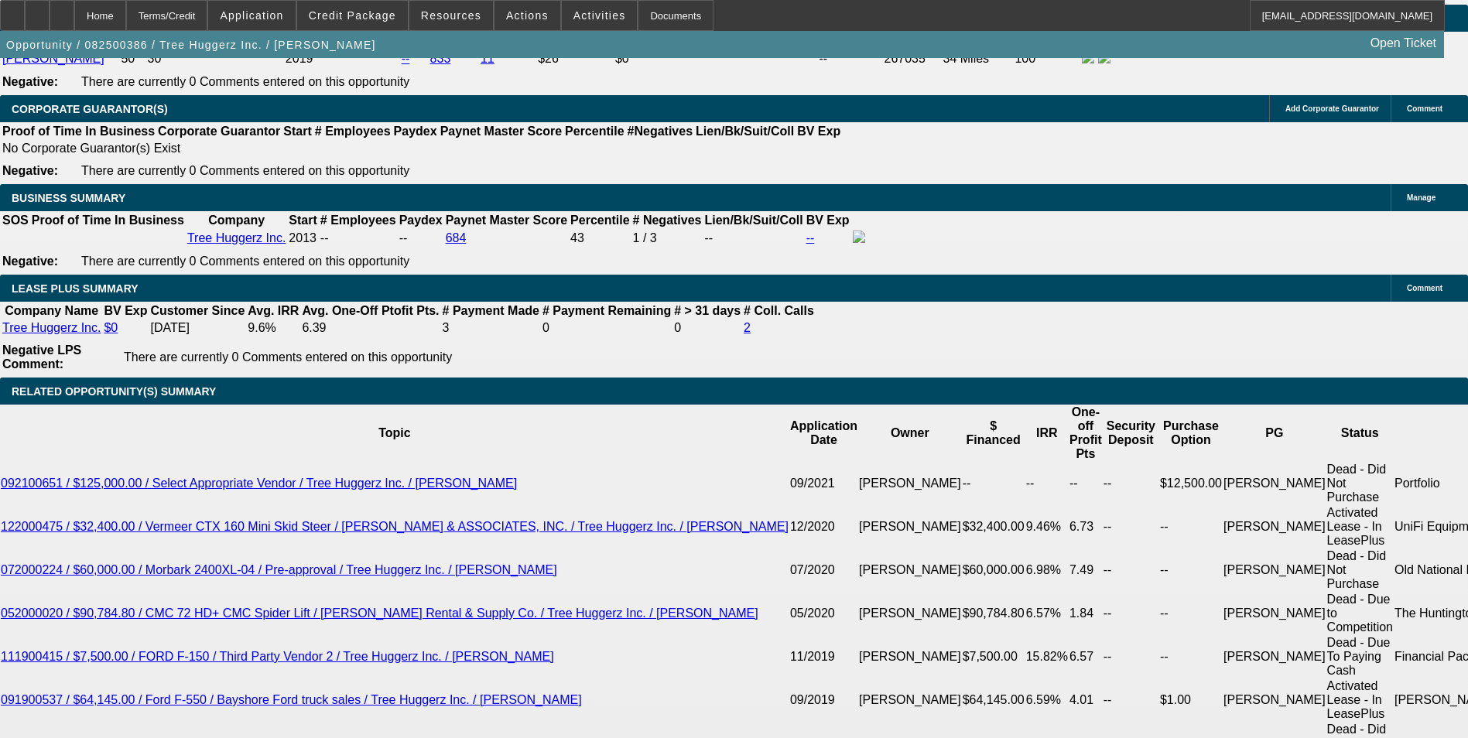
type input "$1,400.00"
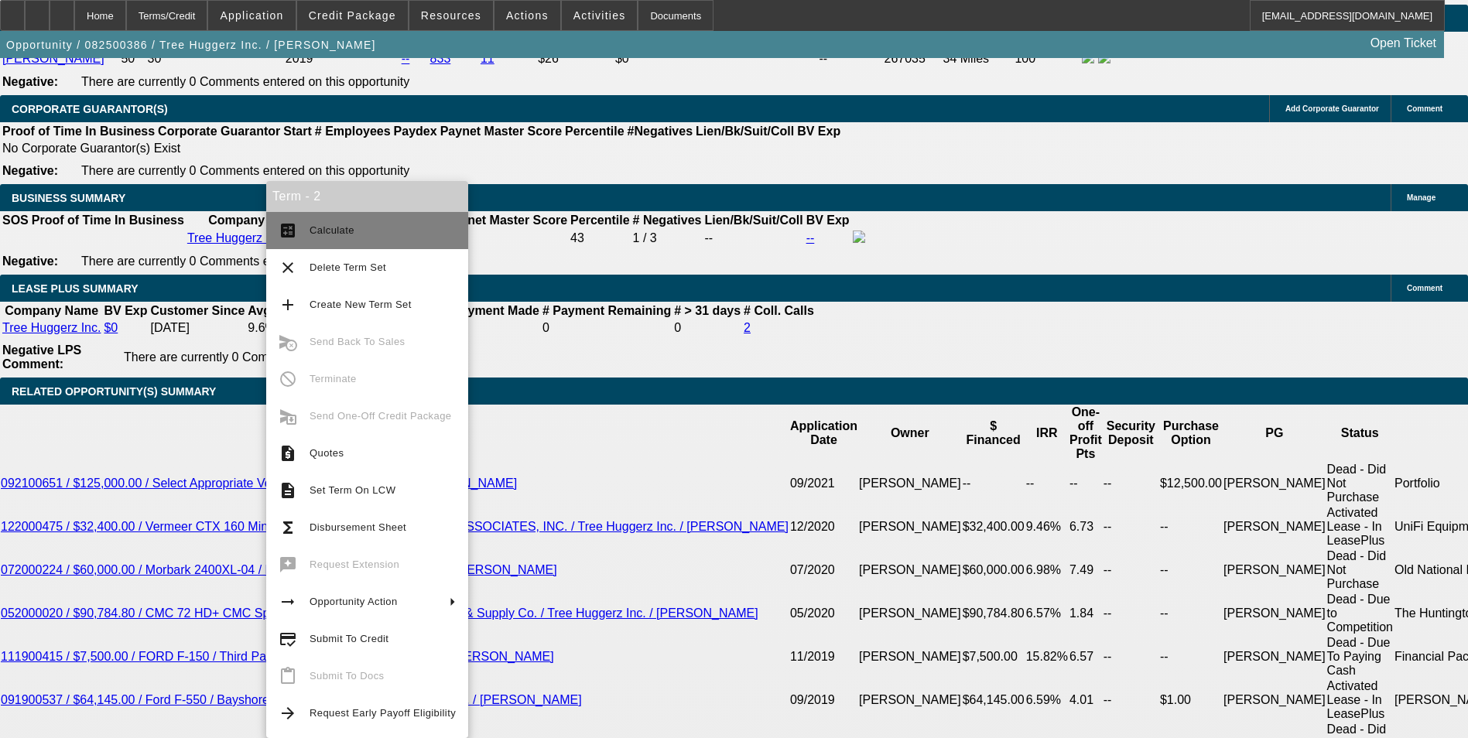
click at [337, 238] on span "Calculate" at bounding box center [383, 230] width 146 height 19
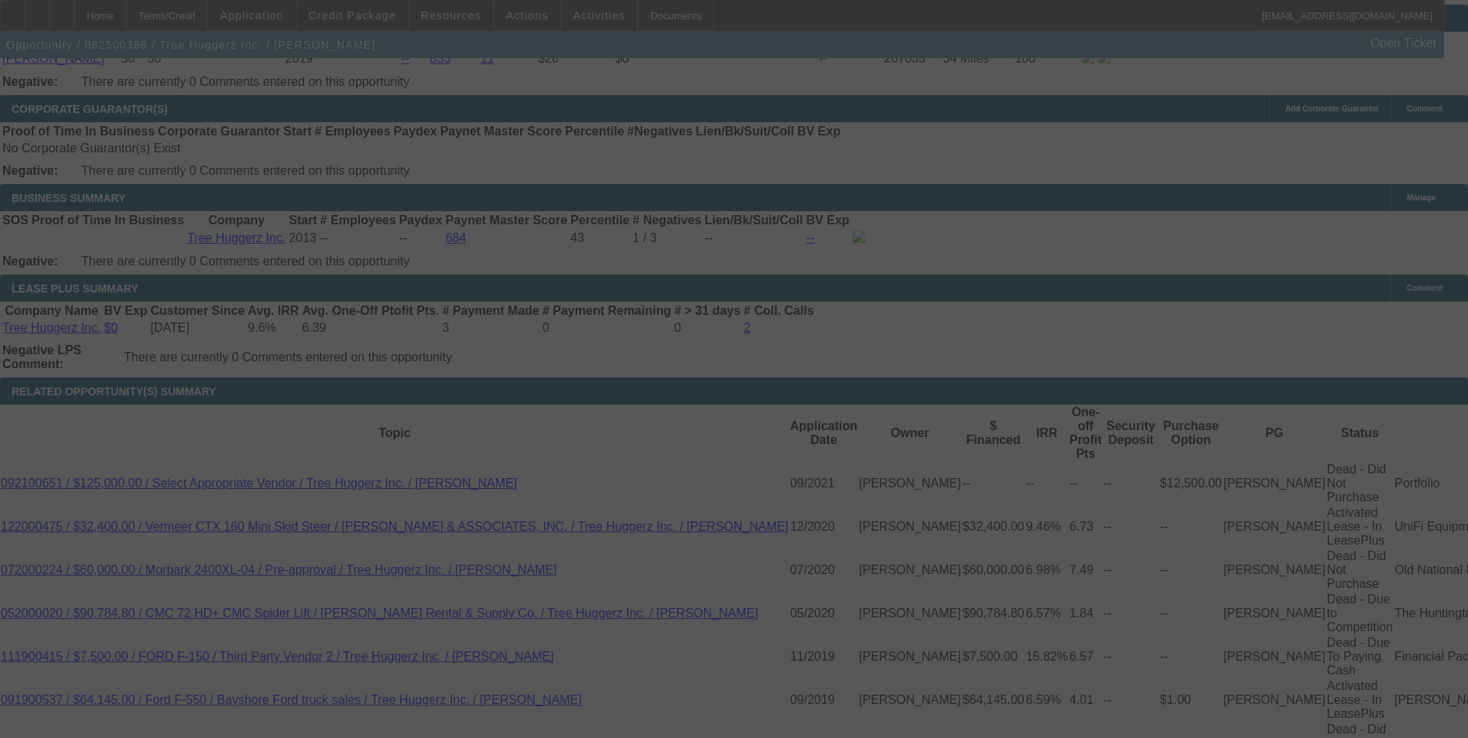
select select "0"
select select "6"
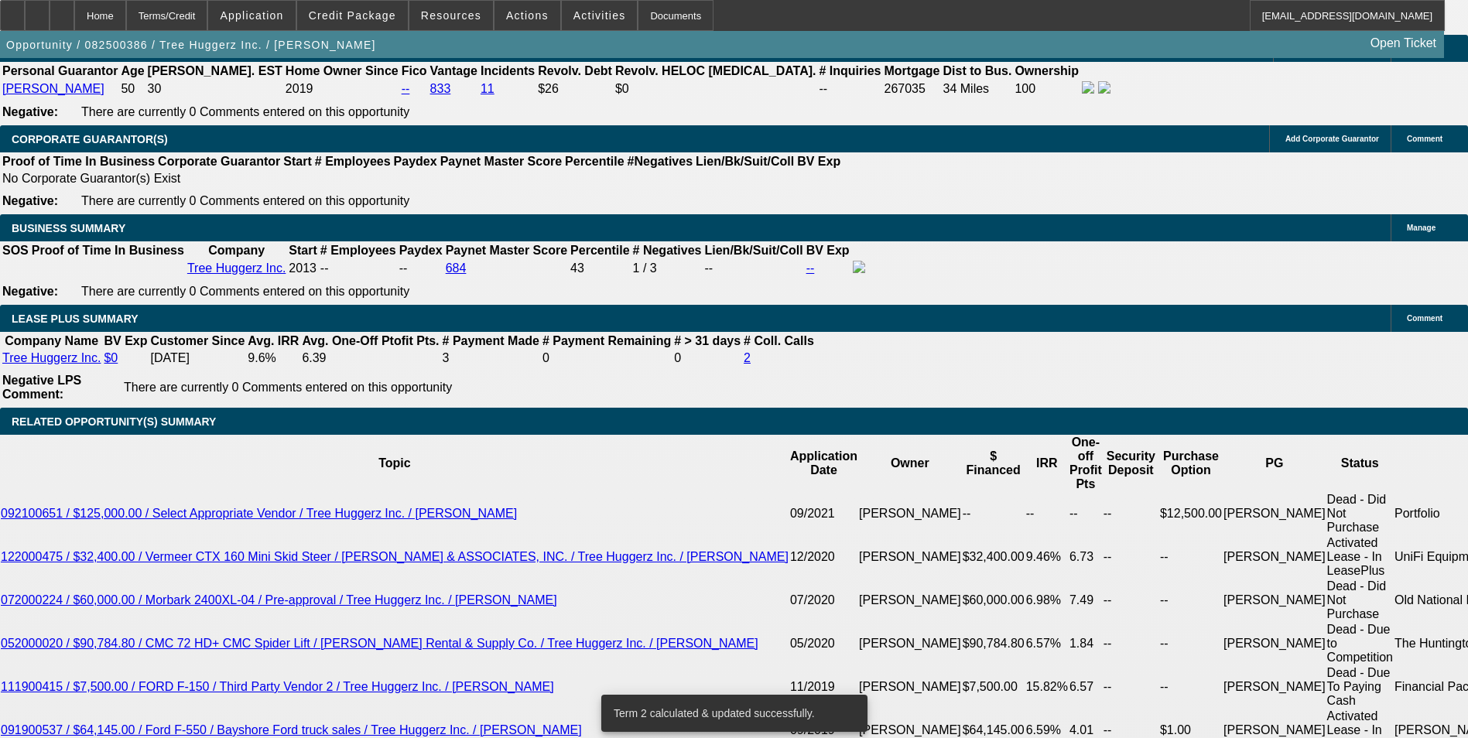
scroll to position [2347, 0]
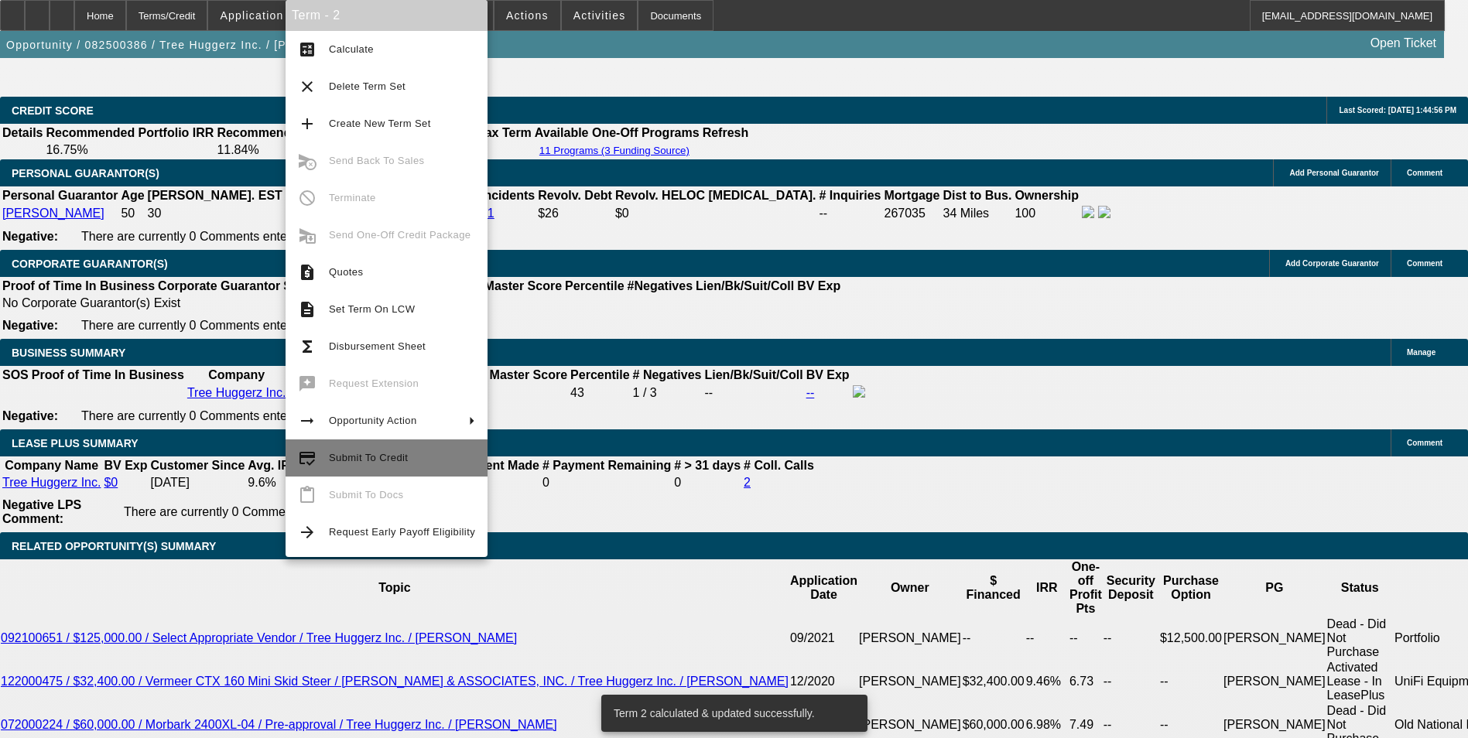
click at [362, 464] on span "Submit To Credit" at bounding box center [402, 458] width 146 height 19
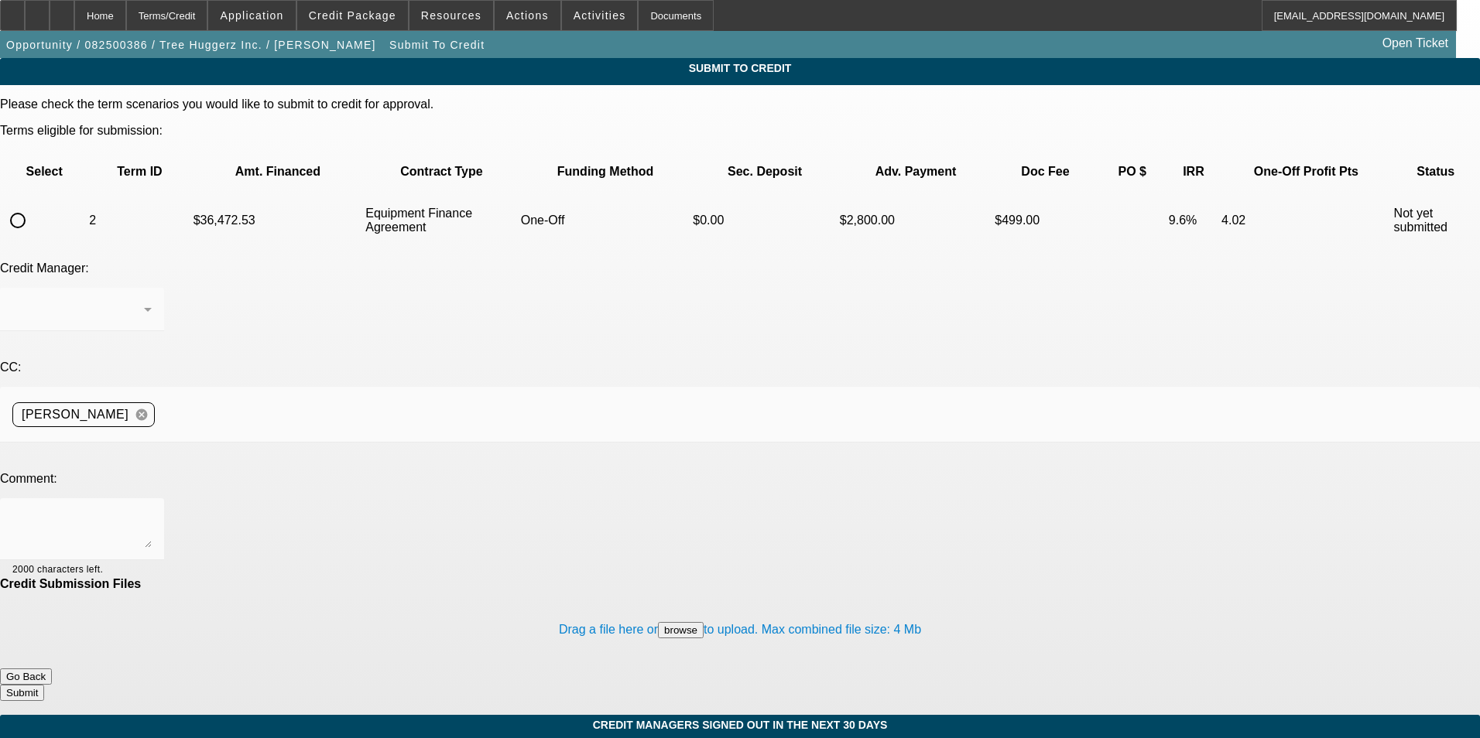
click at [33, 205] on input "radio" at bounding box center [17, 220] width 31 height 31
radio input "true"
click at [152, 511] on textarea at bounding box center [81, 529] width 139 height 37
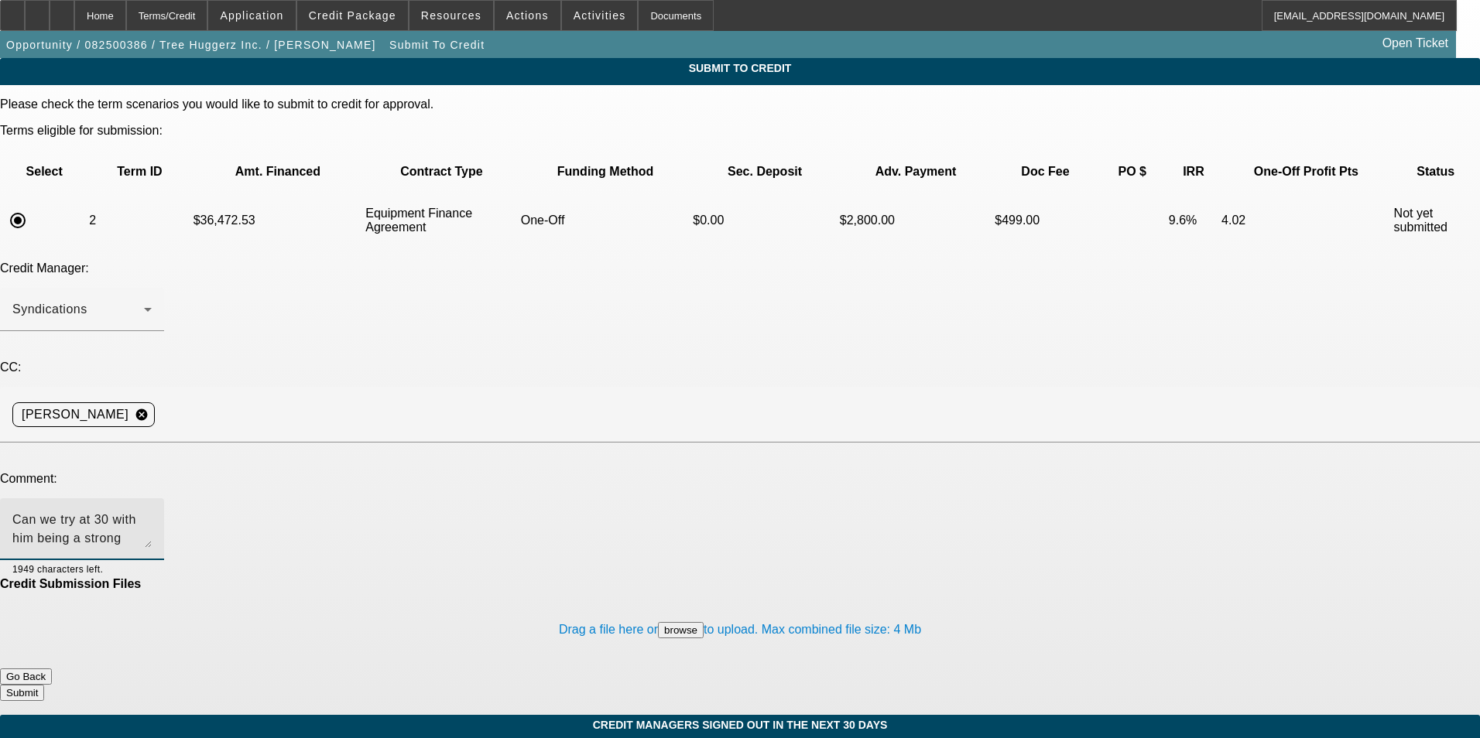
type textarea "Can we try at 30 with him being a strong customer?"
click at [44, 685] on button "Submit" at bounding box center [22, 693] width 44 height 16
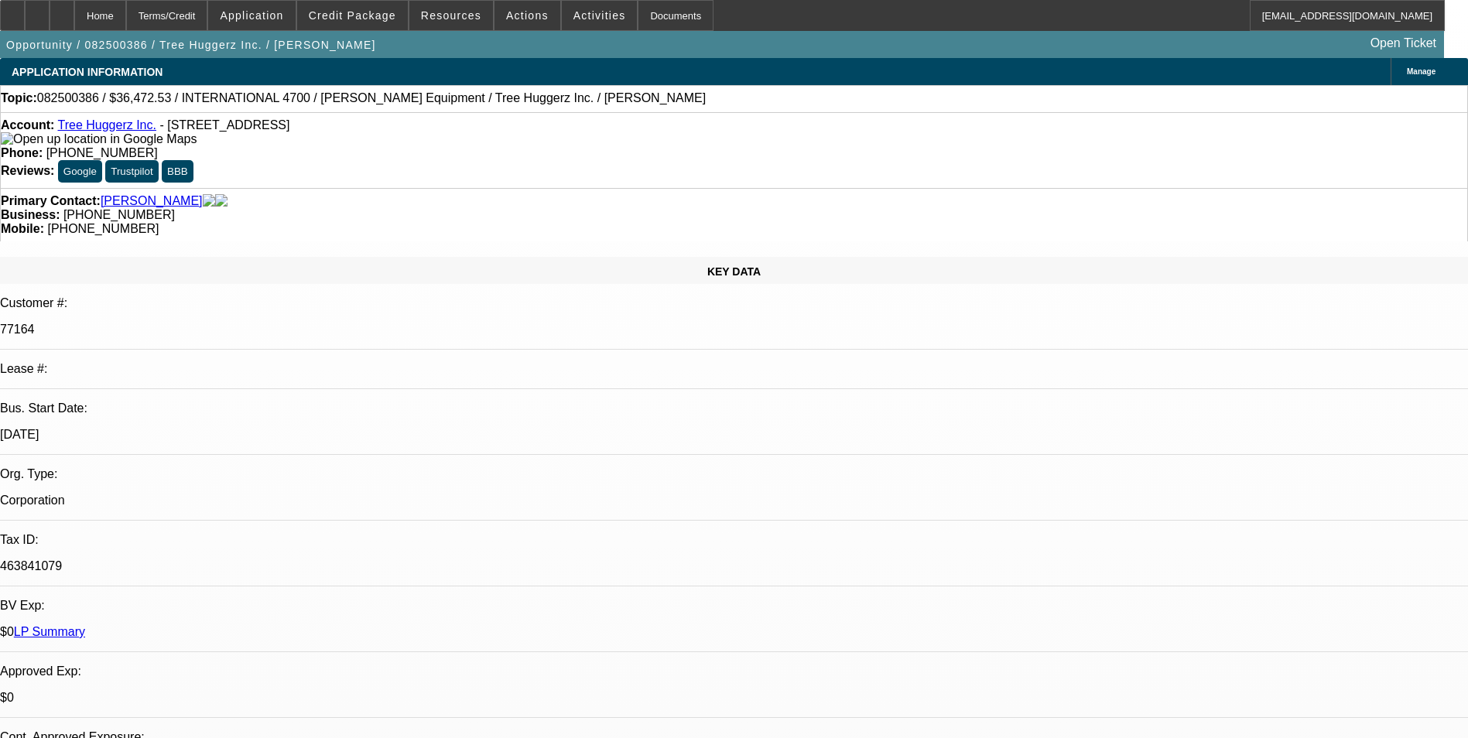
select select "0"
select select "6"
select select "0"
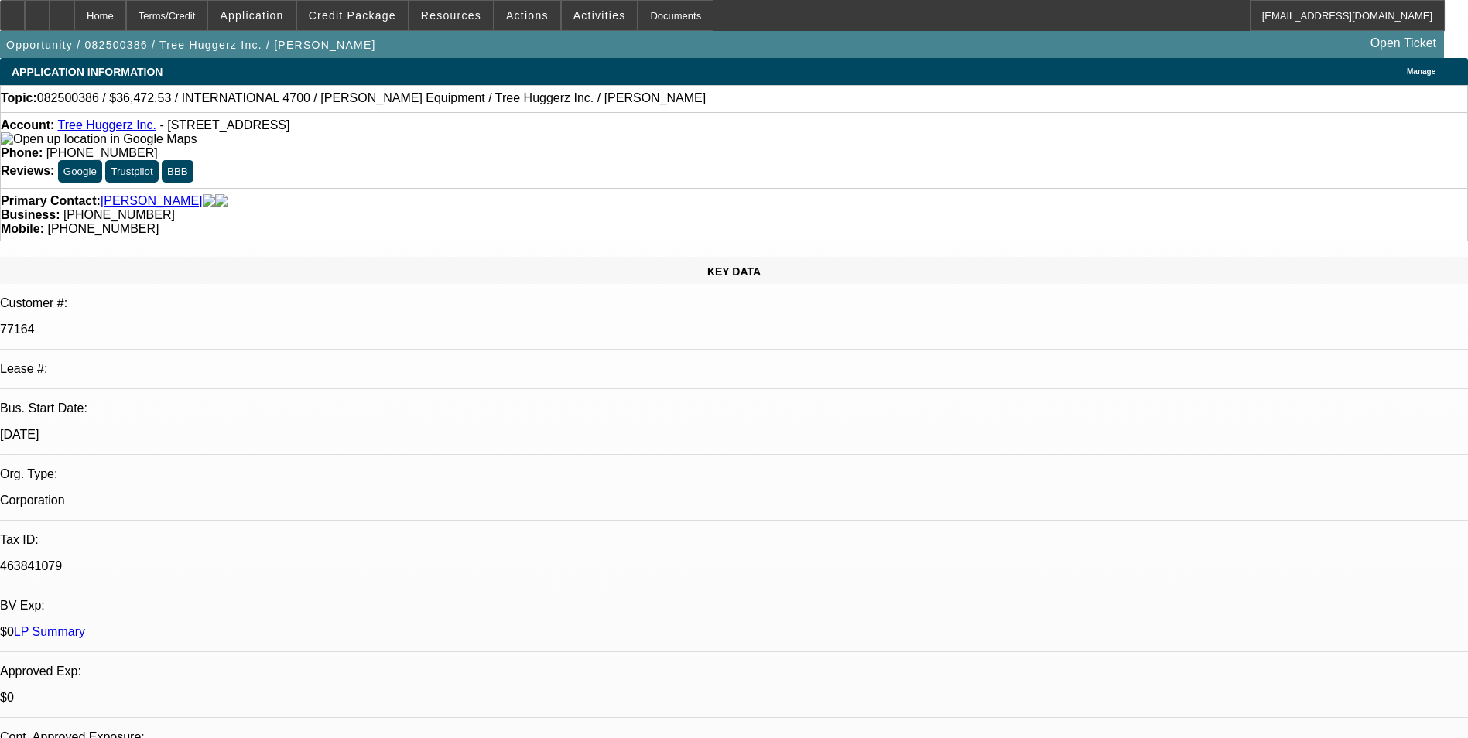
select select "0"
select select "6"
